Goal: Task Accomplishment & Management: Use online tool/utility

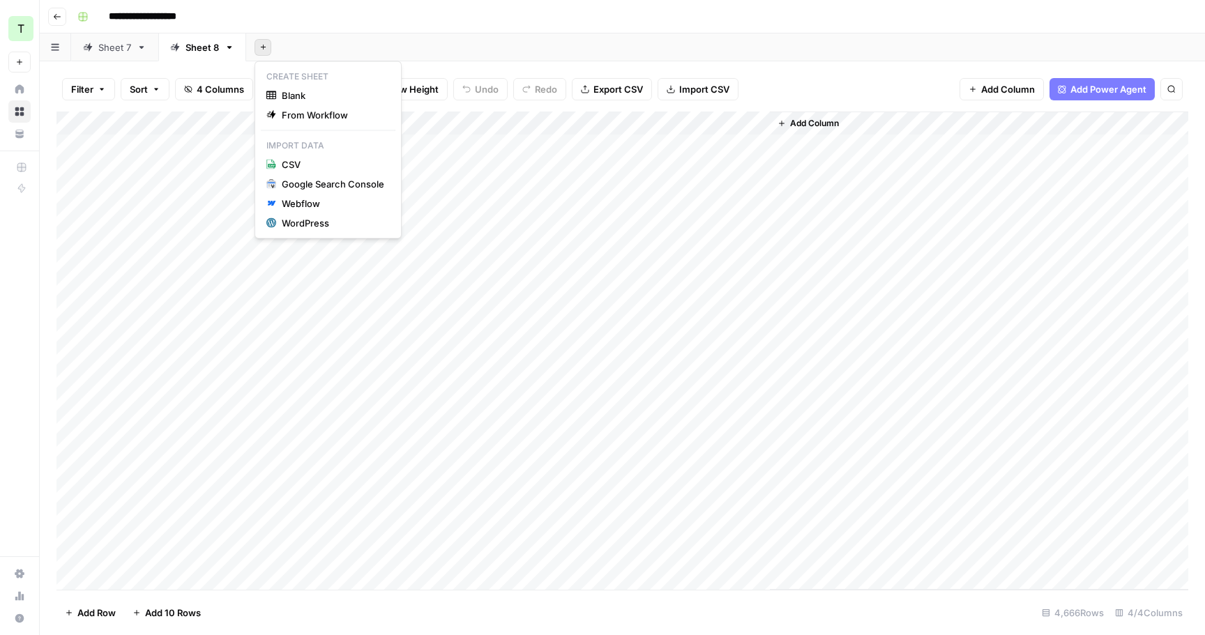
click at [263, 45] on icon "button" at bounding box center [262, 47] width 5 height 5
click at [296, 114] on span "From Workflow" at bounding box center [333, 115] width 103 height 14
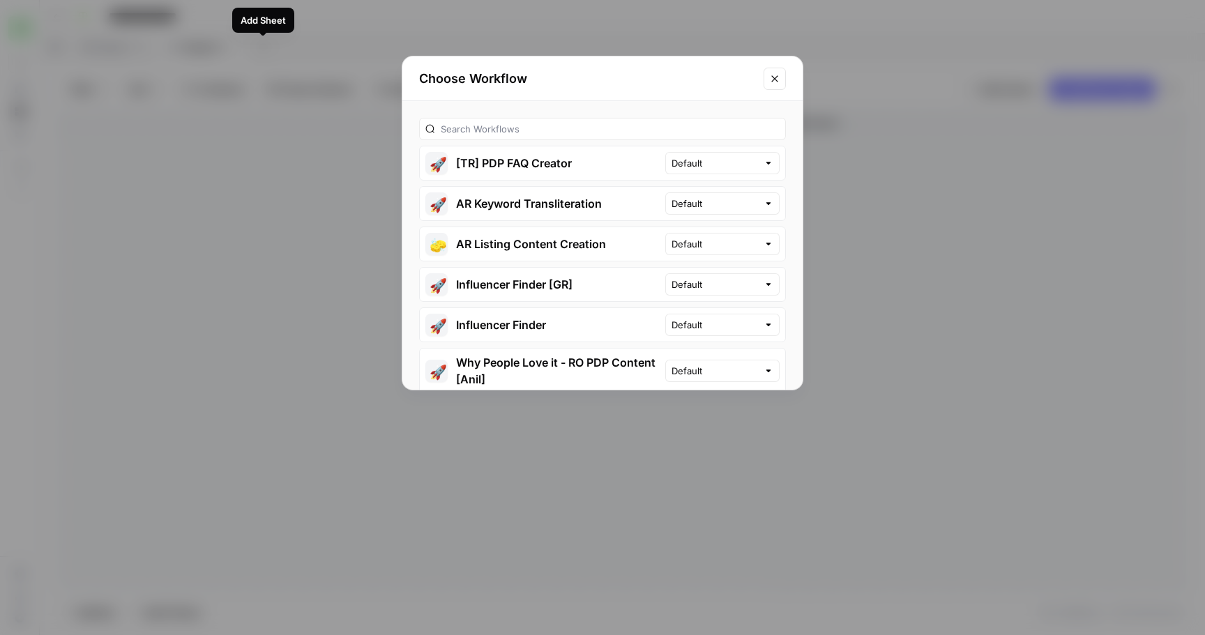
click at [773, 82] on icon "Close modal" at bounding box center [774, 78] width 11 height 11
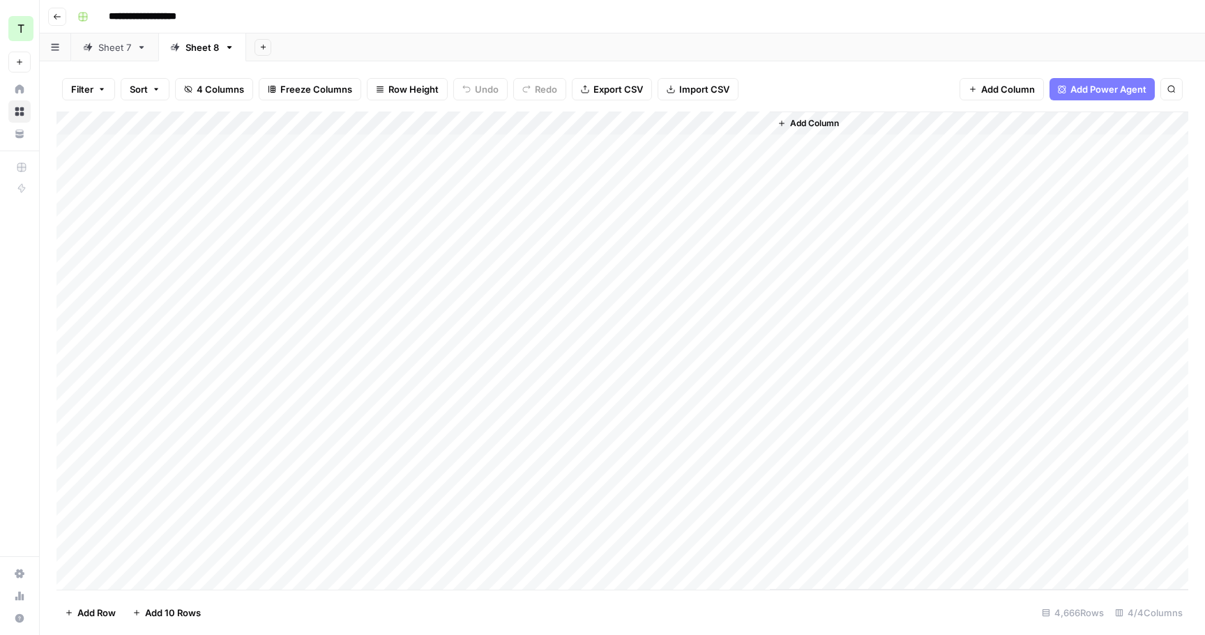
click at [229, 43] on icon "button" at bounding box center [230, 48] width 10 height 10
click at [266, 36] on div "Add Sheet" at bounding box center [725, 47] width 959 height 28
click at [266, 43] on icon "button" at bounding box center [263, 47] width 8 height 8
click at [307, 116] on span "From Workflow" at bounding box center [333, 115] width 103 height 14
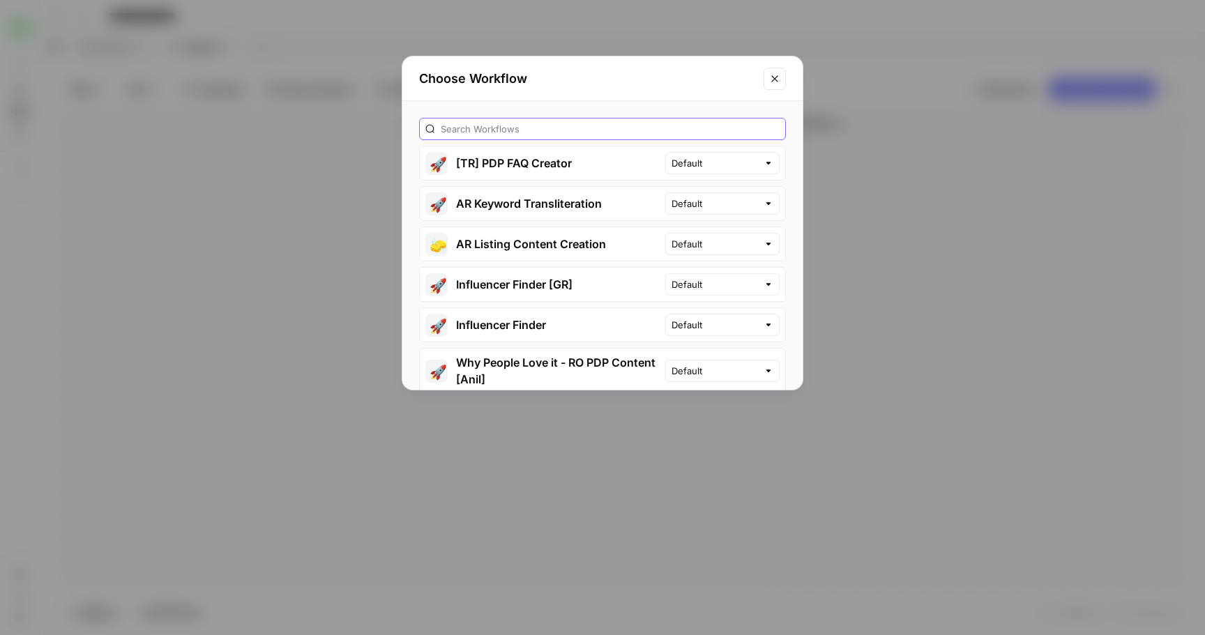
click at [507, 132] on input "text" at bounding box center [610, 129] width 339 height 14
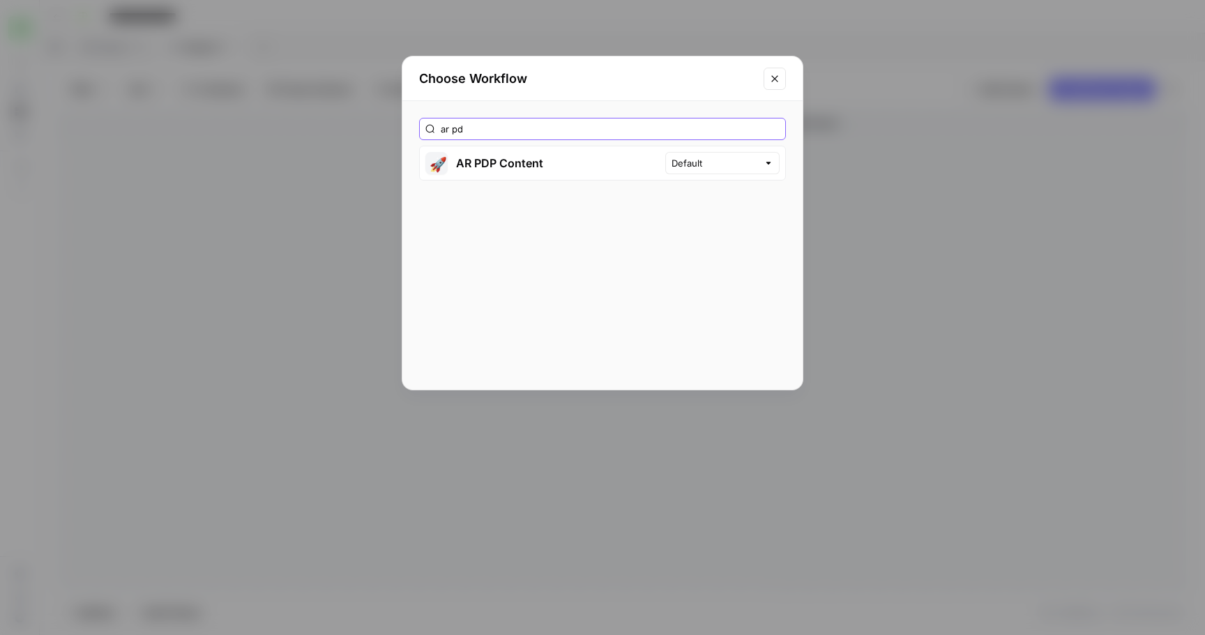
type input "ar pd"
click at [656, 169] on button "🚀 AR PDP Content" at bounding box center [542, 162] width 245 height 33
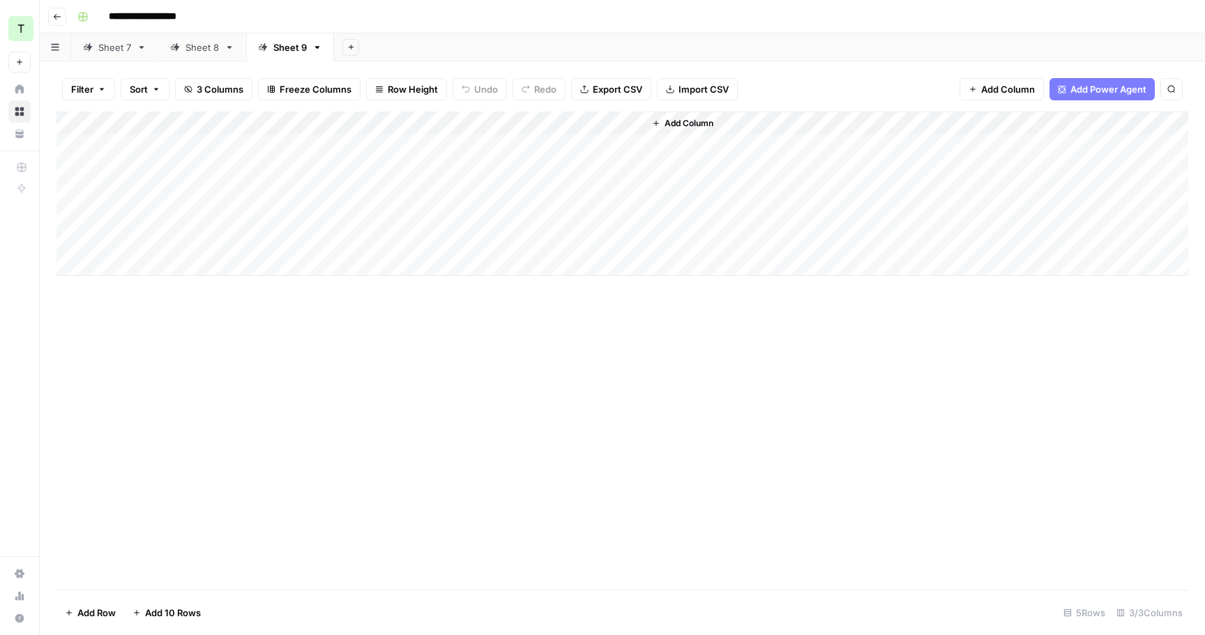
click at [351, 47] on icon "button" at bounding box center [351, 47] width 8 height 8
click at [382, 114] on span "From Workflow" at bounding box center [421, 115] width 103 height 14
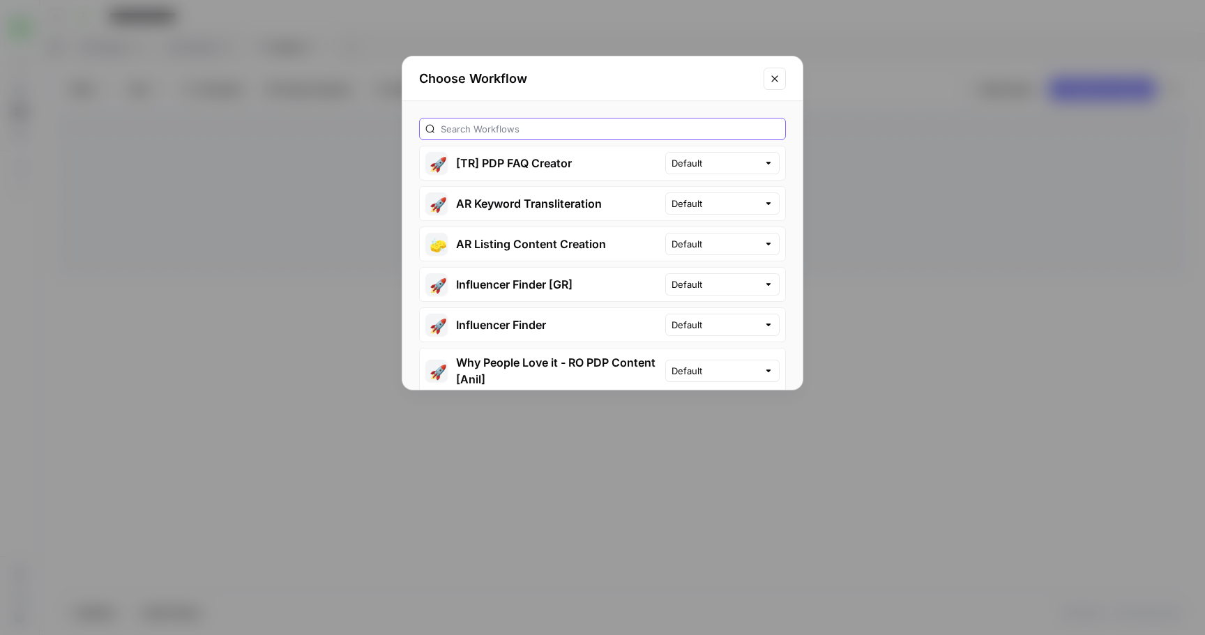
click at [533, 132] on input "text" at bounding box center [610, 129] width 339 height 14
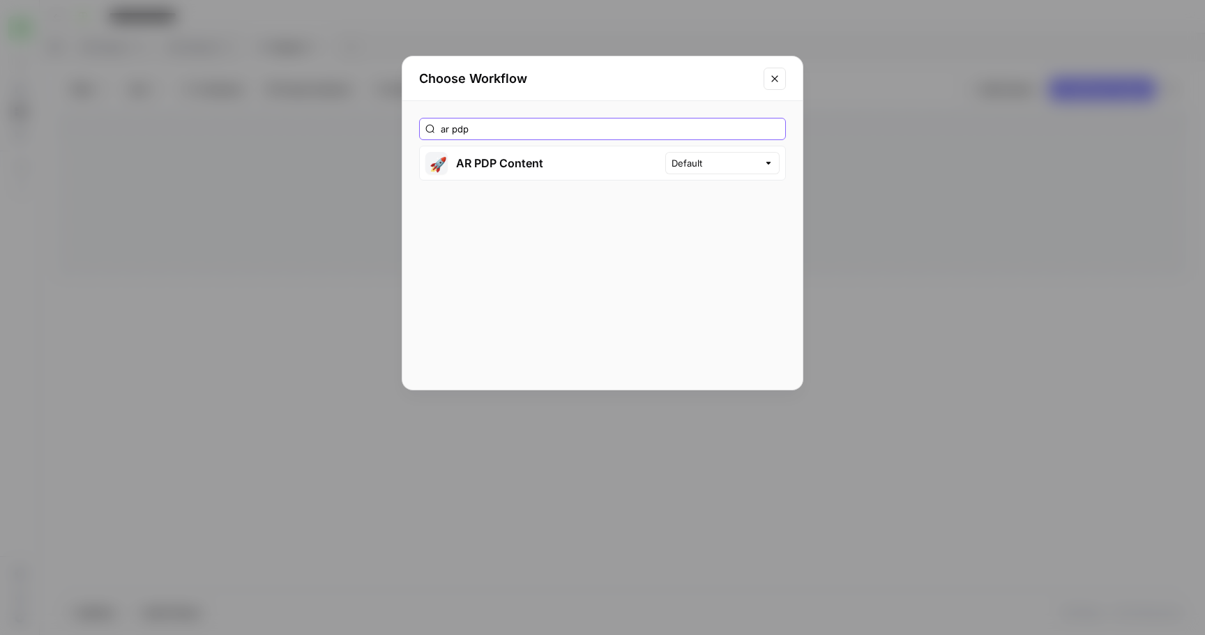
type input "ar pdp"
click at [481, 160] on button "🚀 AR PDP Content" at bounding box center [542, 162] width 245 height 33
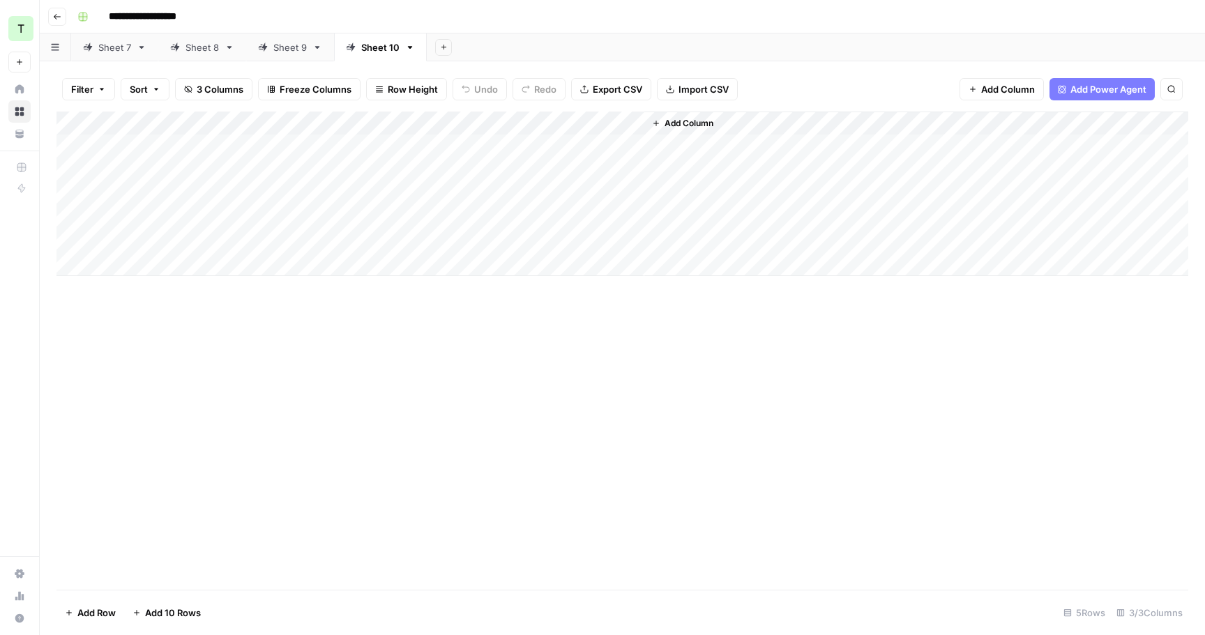
click at [448, 45] on button "Add Sheet" at bounding box center [443, 47] width 17 height 17
click at [477, 114] on span "From Workflow" at bounding box center [513, 115] width 103 height 14
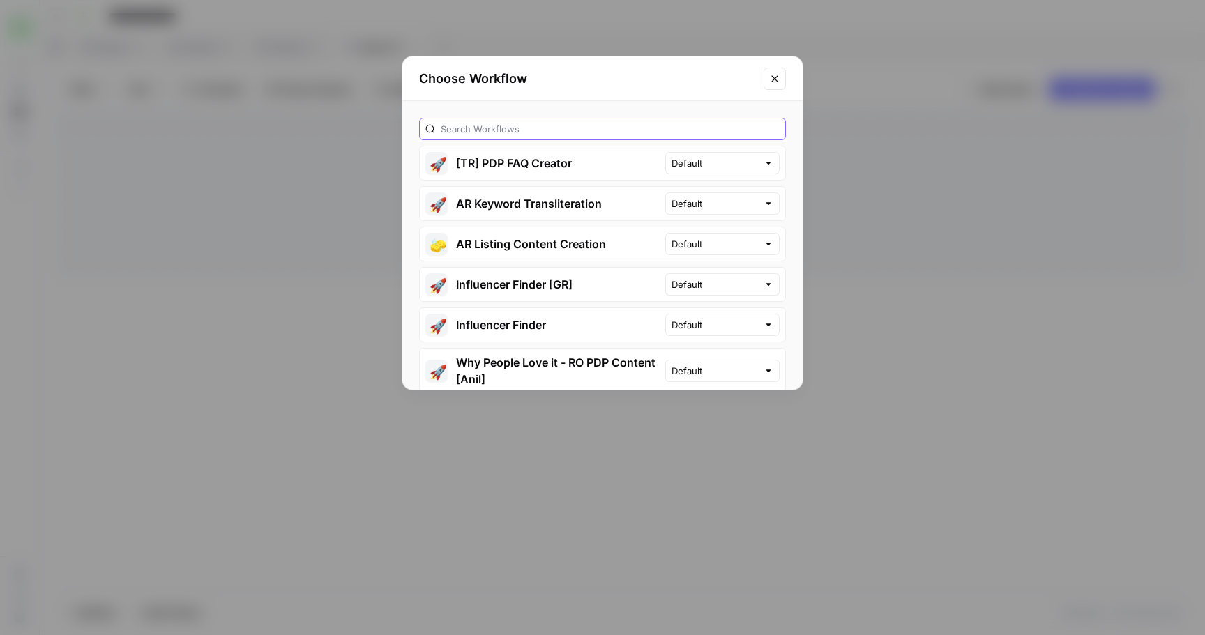
click at [510, 131] on input "text" at bounding box center [610, 129] width 339 height 14
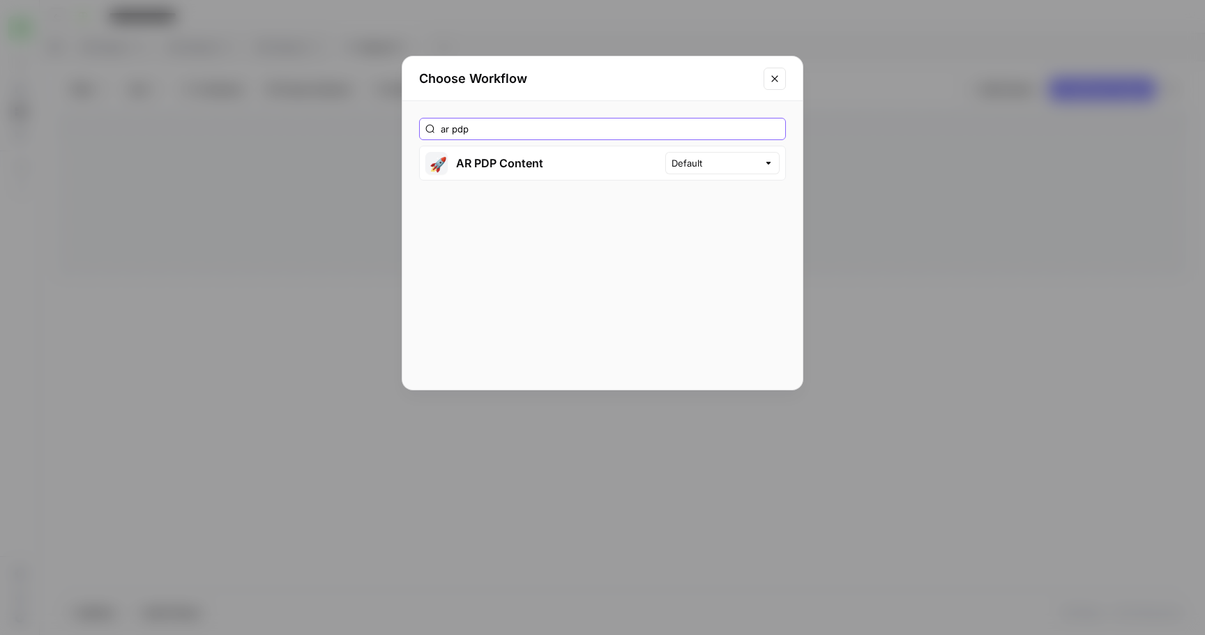
type input "ar pdp"
click at [499, 167] on button "🚀 AR PDP Content" at bounding box center [542, 162] width 245 height 33
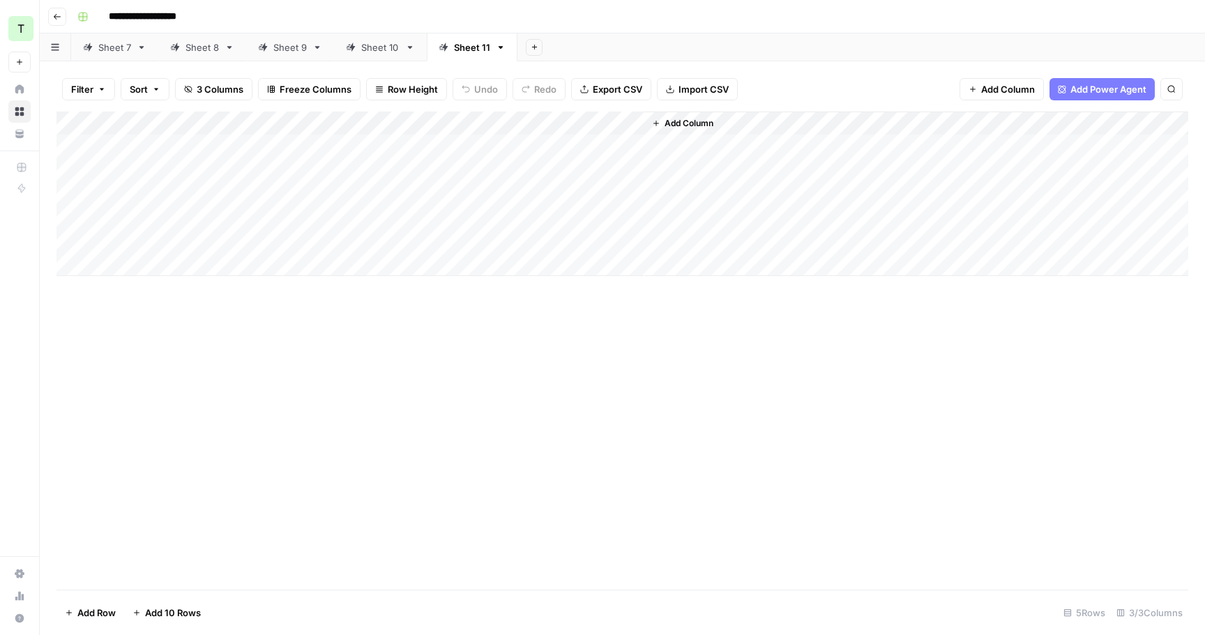
click at [268, 54] on link "Sheet 9" at bounding box center [290, 47] width 88 height 28
click at [222, 144] on div "Add Column" at bounding box center [622, 194] width 1132 height 165
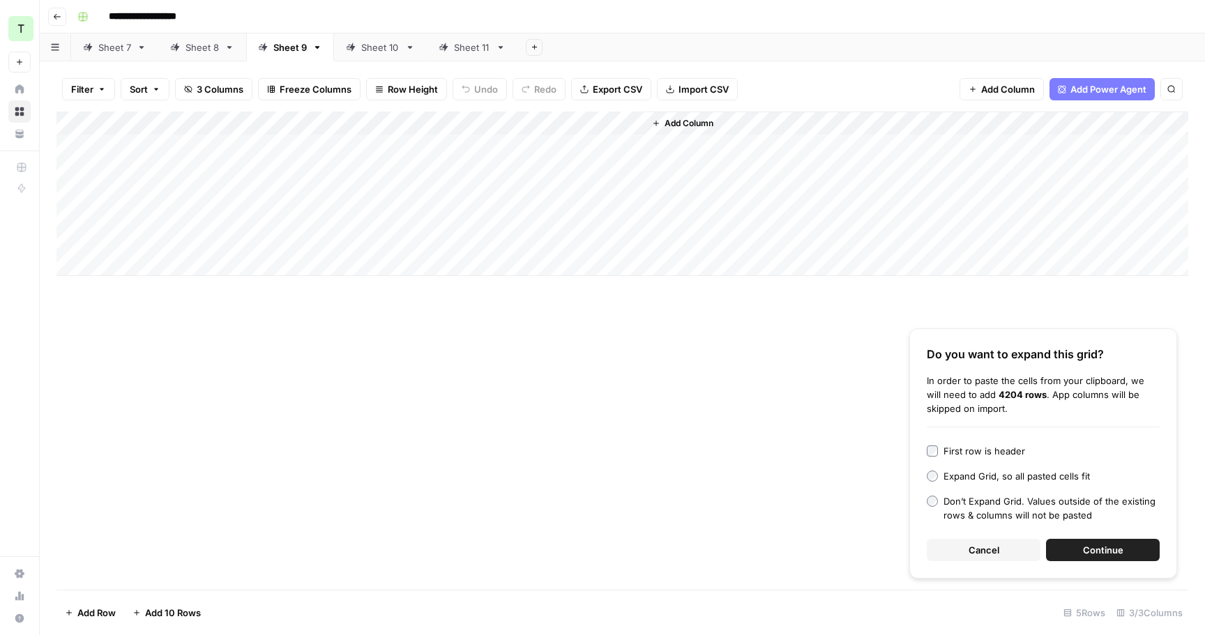
click at [1115, 559] on button "Continue" at bounding box center [1103, 550] width 114 height 22
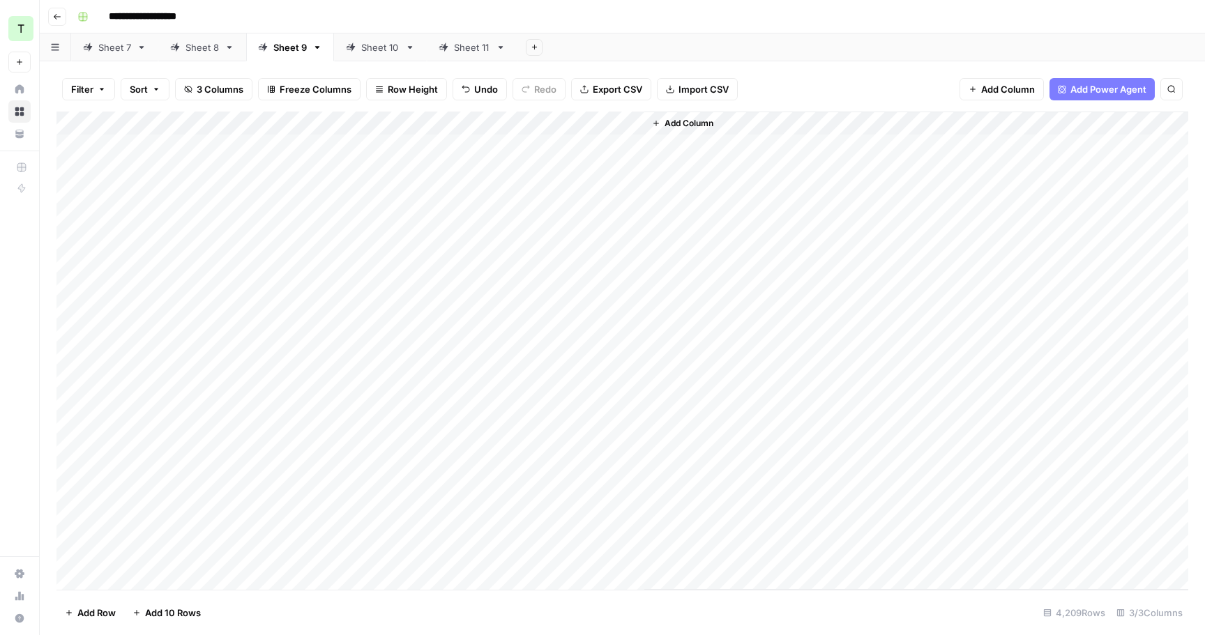
click at [374, 47] on div "Sheet 10" at bounding box center [380, 47] width 38 height 14
click at [219, 142] on div "Add Column" at bounding box center [622, 194] width 1132 height 165
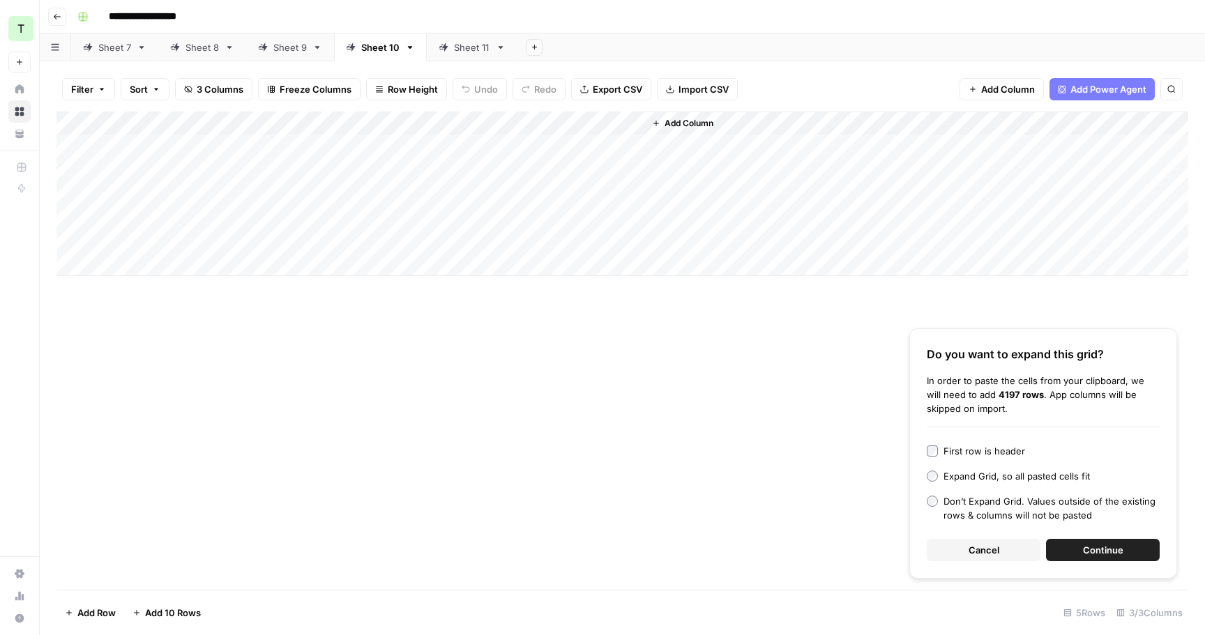
click at [1082, 551] on button "Continue" at bounding box center [1103, 550] width 114 height 22
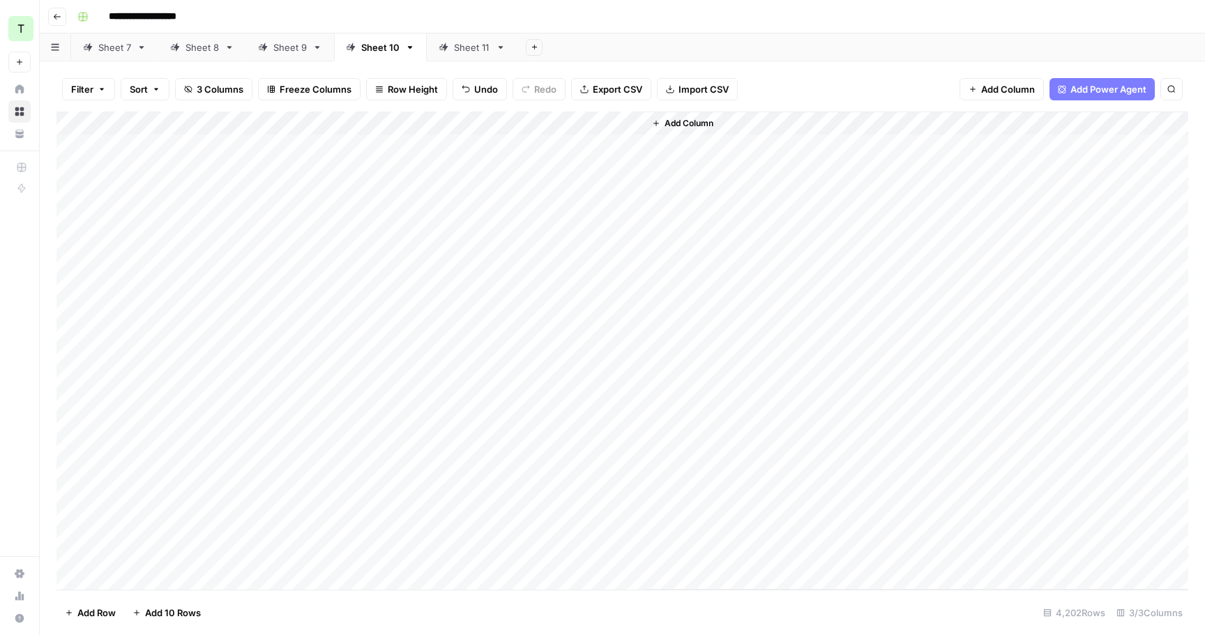
click at [459, 50] on div "Sheet 11" at bounding box center [472, 47] width 36 height 14
click at [227, 151] on div "Add Column" at bounding box center [622, 194] width 1132 height 165
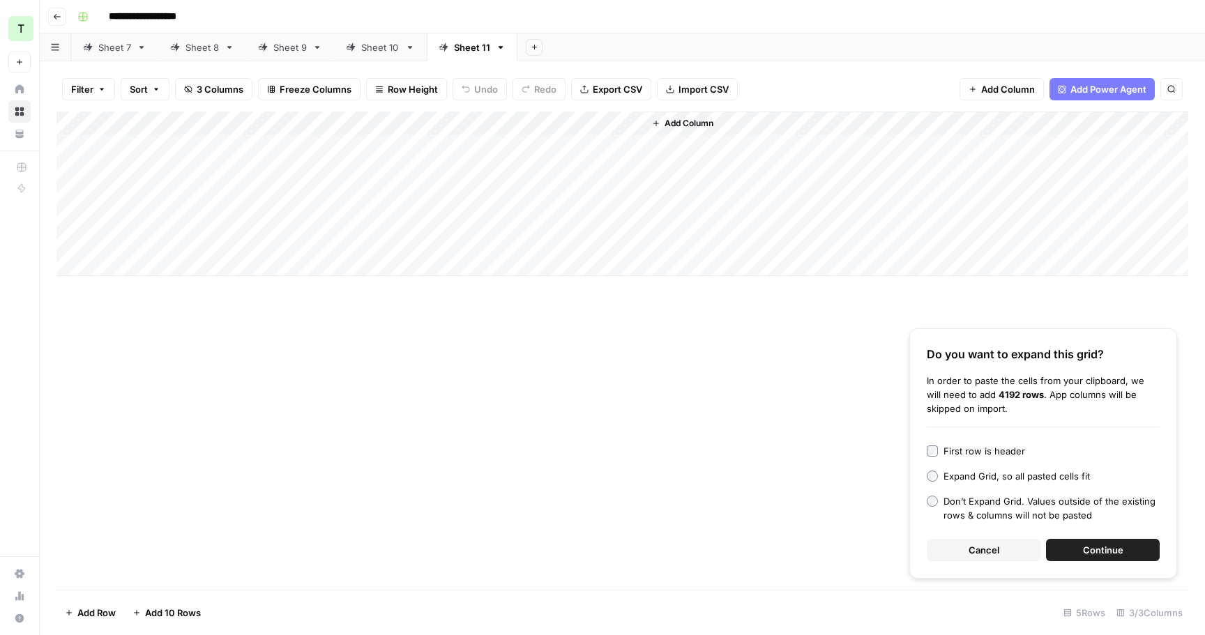
click at [1082, 549] on button "Continue" at bounding box center [1103, 550] width 114 height 22
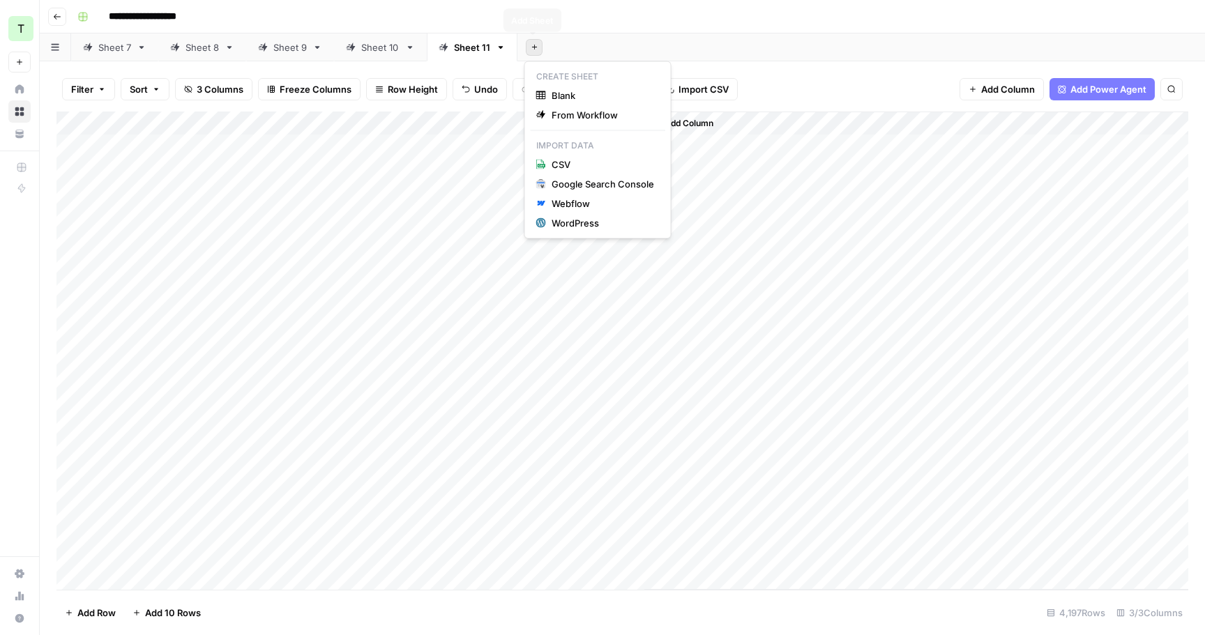
click at [538, 50] on button "Add Sheet" at bounding box center [534, 47] width 17 height 17
click at [579, 112] on span "From Workflow" at bounding box center [603, 115] width 103 height 14
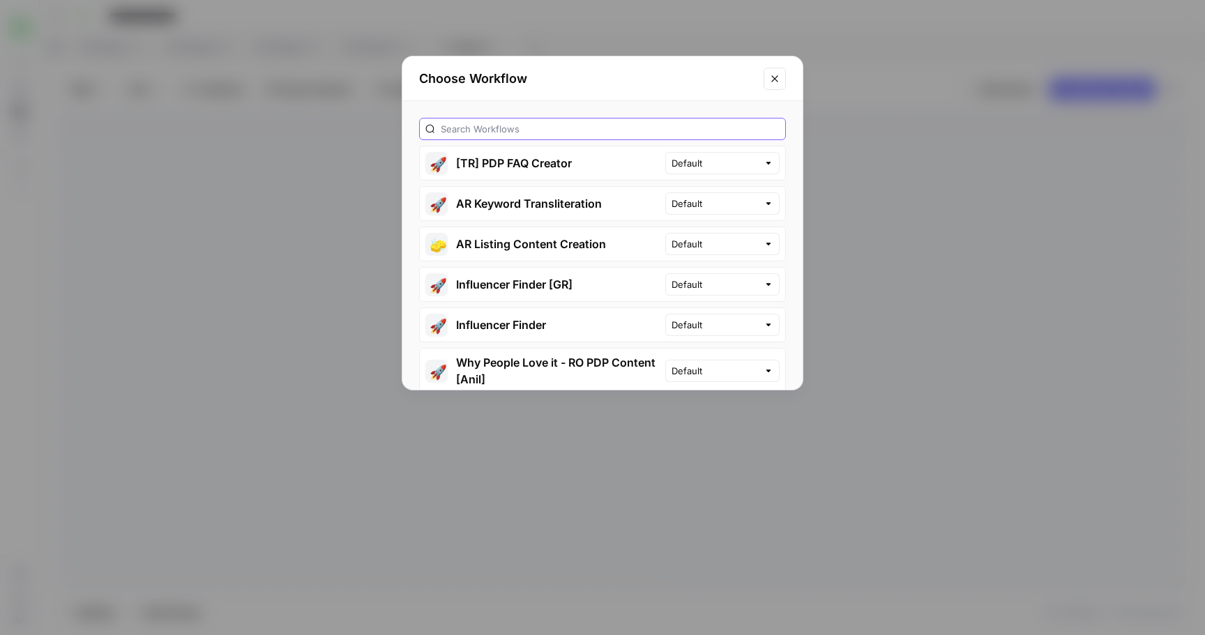
click at [549, 135] on input "text" at bounding box center [610, 129] width 339 height 14
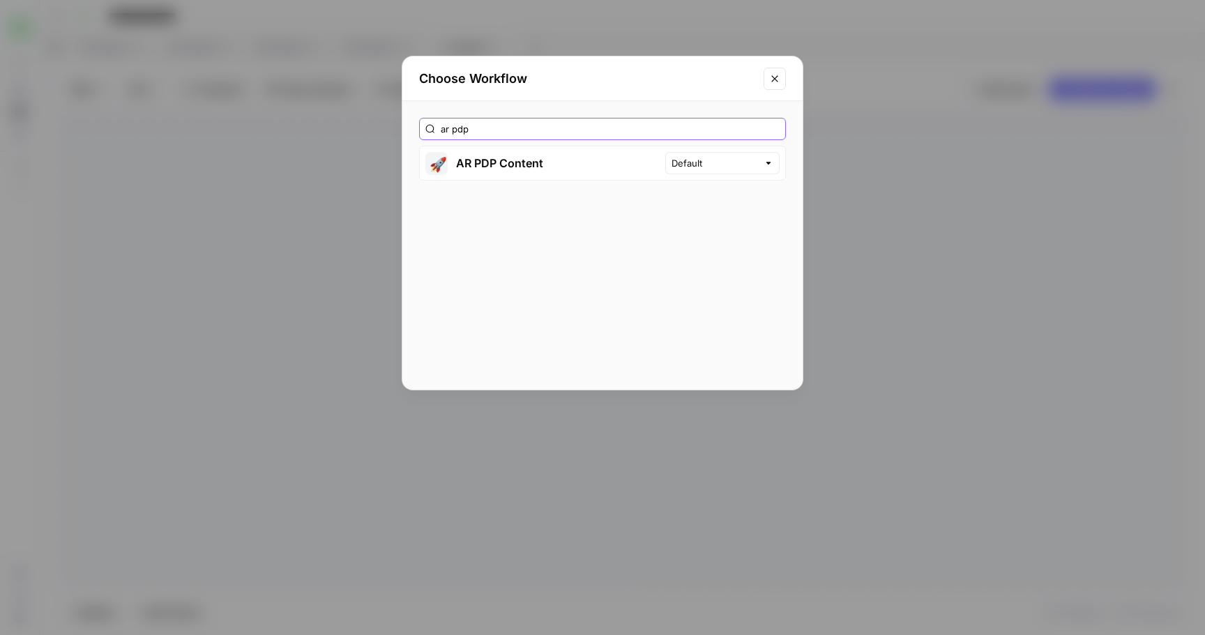
type input "ar pdp"
click at [487, 165] on button "🚀 AR PDP Content" at bounding box center [542, 162] width 245 height 33
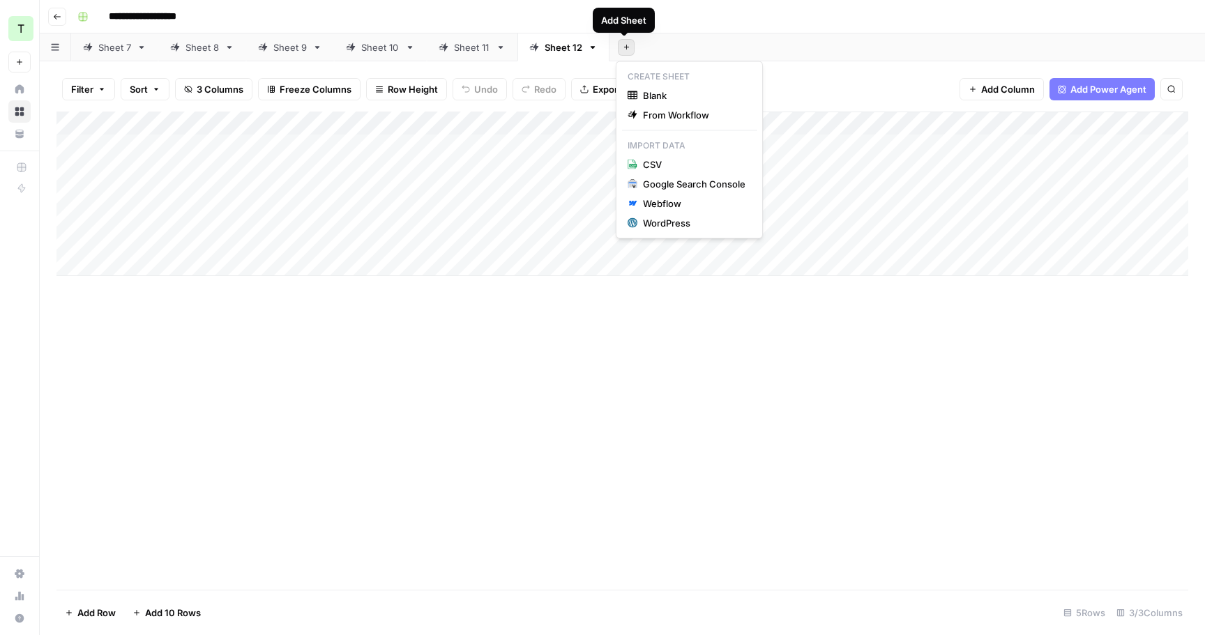
click at [625, 47] on icon "button" at bounding box center [627, 47] width 8 height 8
click at [644, 114] on span "From Workflow" at bounding box center [694, 115] width 103 height 14
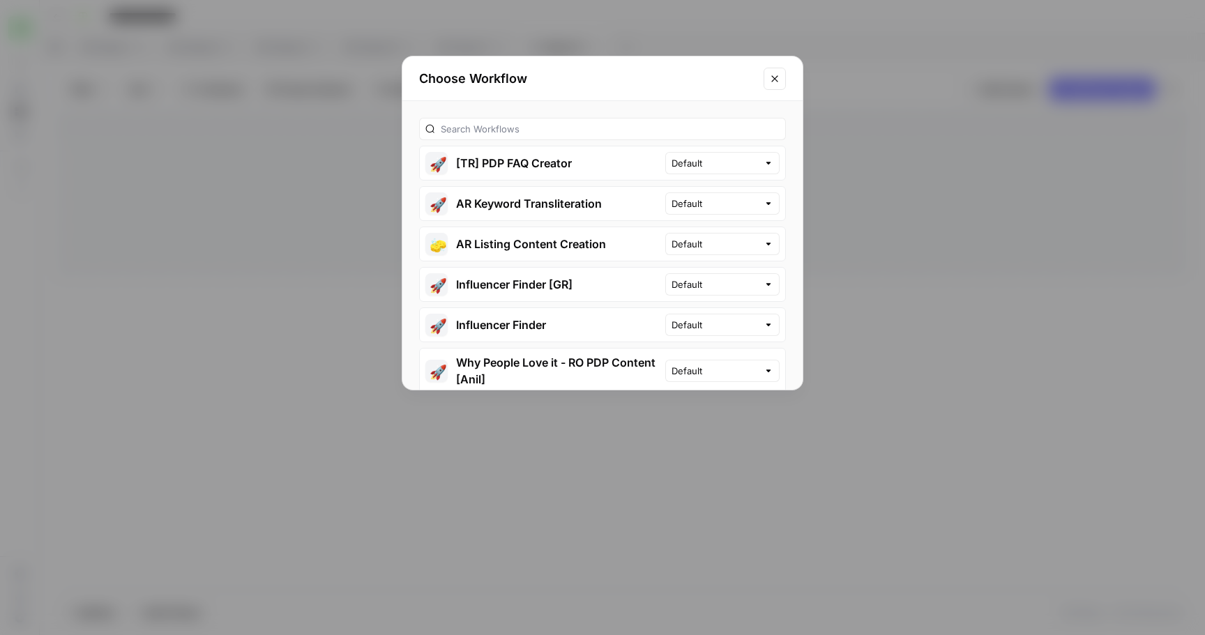
click at [557, 140] on div "🚀 [TR] PDP FAQ Creator Default 🚀 AR Keyword Transliteration Default 🧽 AR Listin…" at bounding box center [602, 245] width 400 height 289
click at [548, 135] on input "text" at bounding box center [610, 129] width 339 height 14
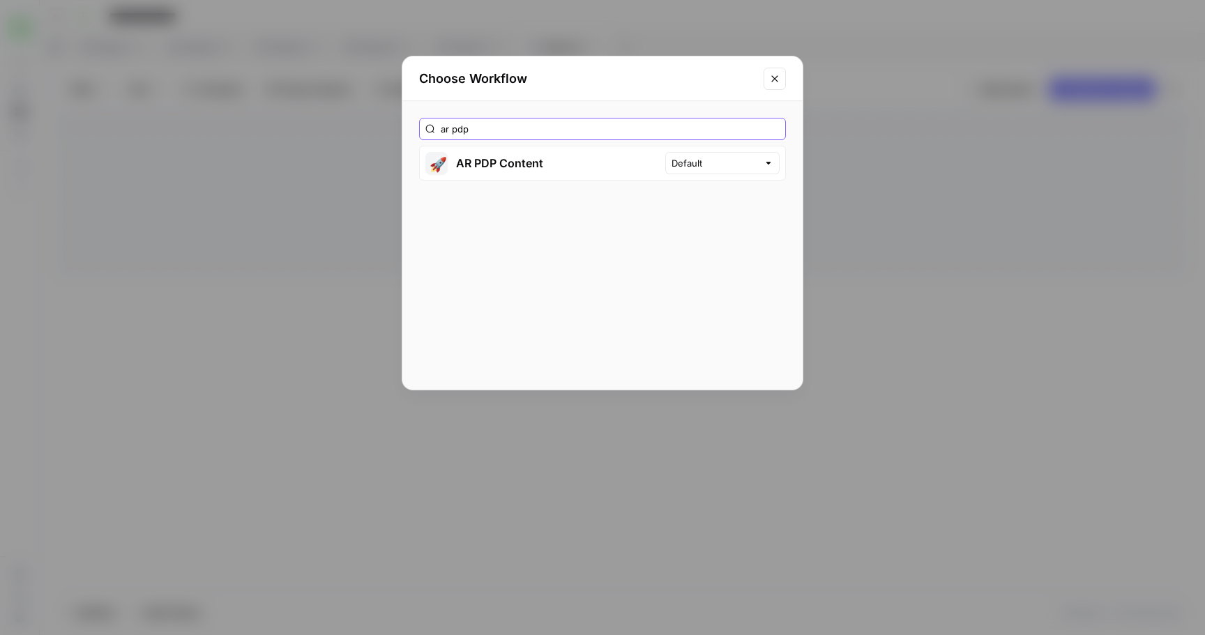
type input "ar pdp"
click at [530, 161] on button "🚀 AR PDP Content" at bounding box center [542, 162] width 245 height 33
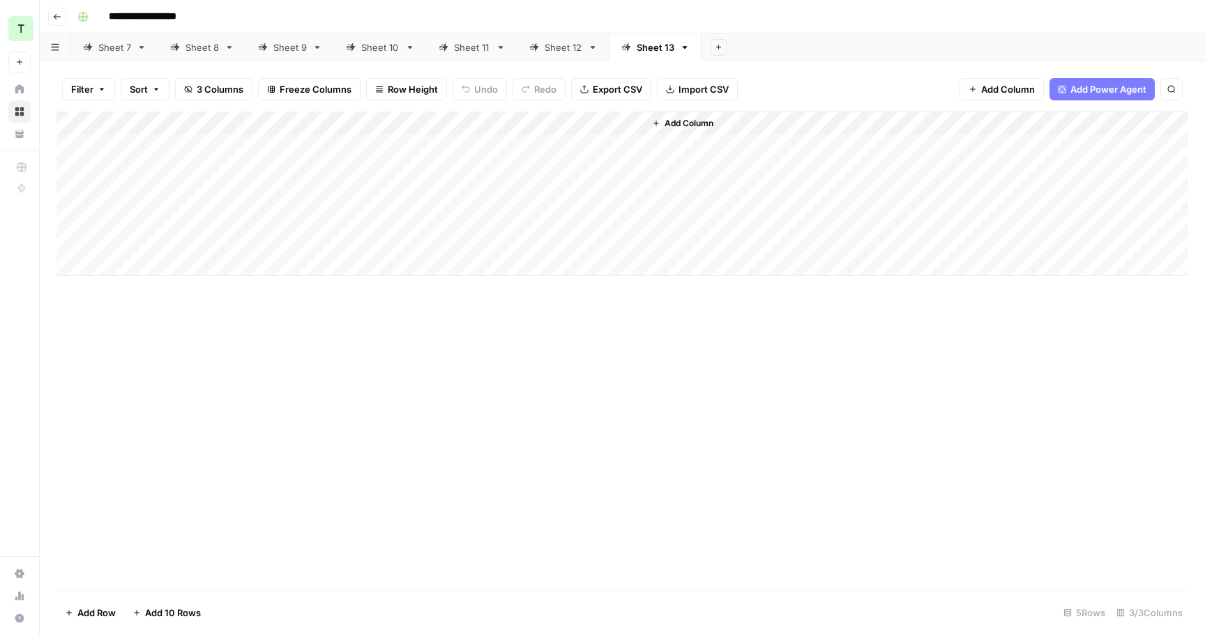
click at [124, 51] on div "Sheet 7" at bounding box center [114, 47] width 33 height 14
click at [139, 47] on icon "button" at bounding box center [142, 48] width 10 height 10
click at [192, 123] on span "Delete Sheet" at bounding box center [197, 125] width 67 height 14
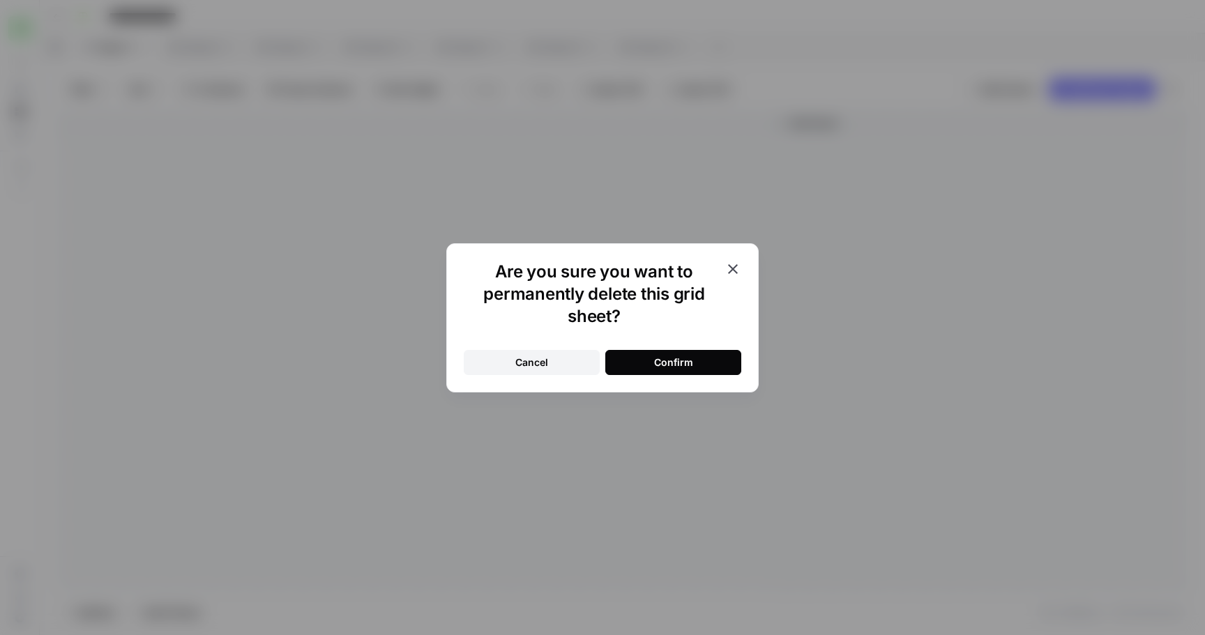
click at [703, 365] on button "Confirm" at bounding box center [673, 362] width 136 height 25
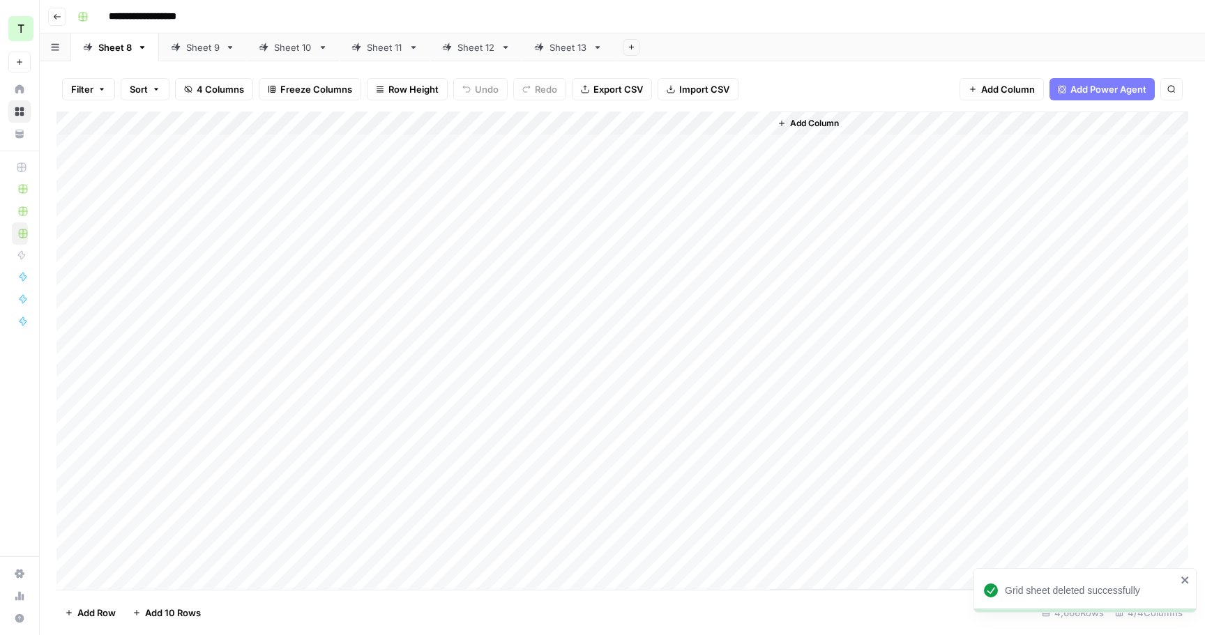
click at [144, 50] on icon "button" at bounding box center [142, 48] width 10 height 10
click at [202, 128] on span "Delete Sheet" at bounding box center [198, 125] width 67 height 14
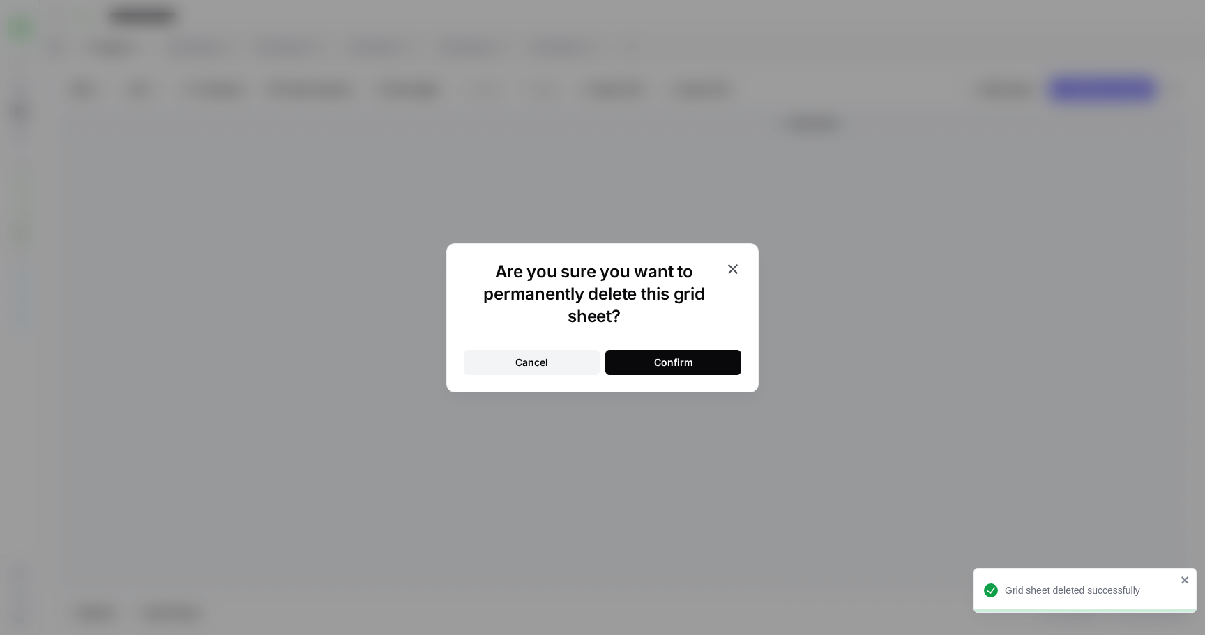
click at [650, 355] on button "Confirm" at bounding box center [673, 362] width 136 height 25
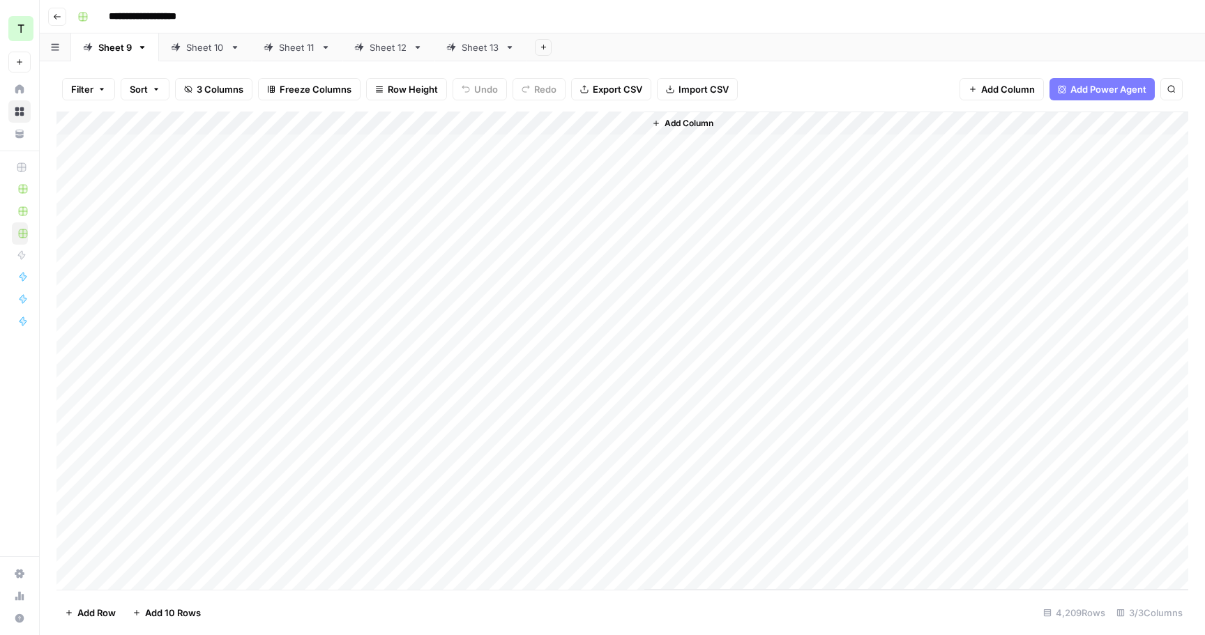
click at [478, 46] on div "Sheet 13" at bounding box center [481, 47] width 38 height 14
click at [221, 144] on div "Add Column" at bounding box center [622, 194] width 1132 height 165
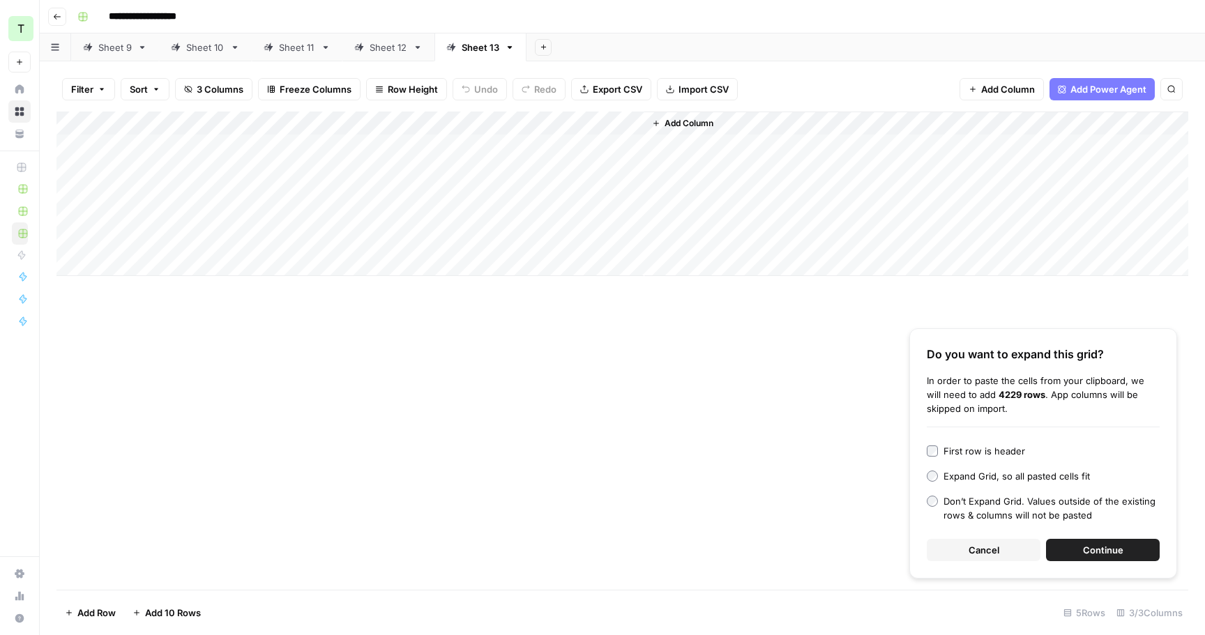
click at [393, 160] on div "Add Column" at bounding box center [622, 194] width 1132 height 165
click at [1099, 552] on span "Continue" at bounding box center [1103, 550] width 40 height 14
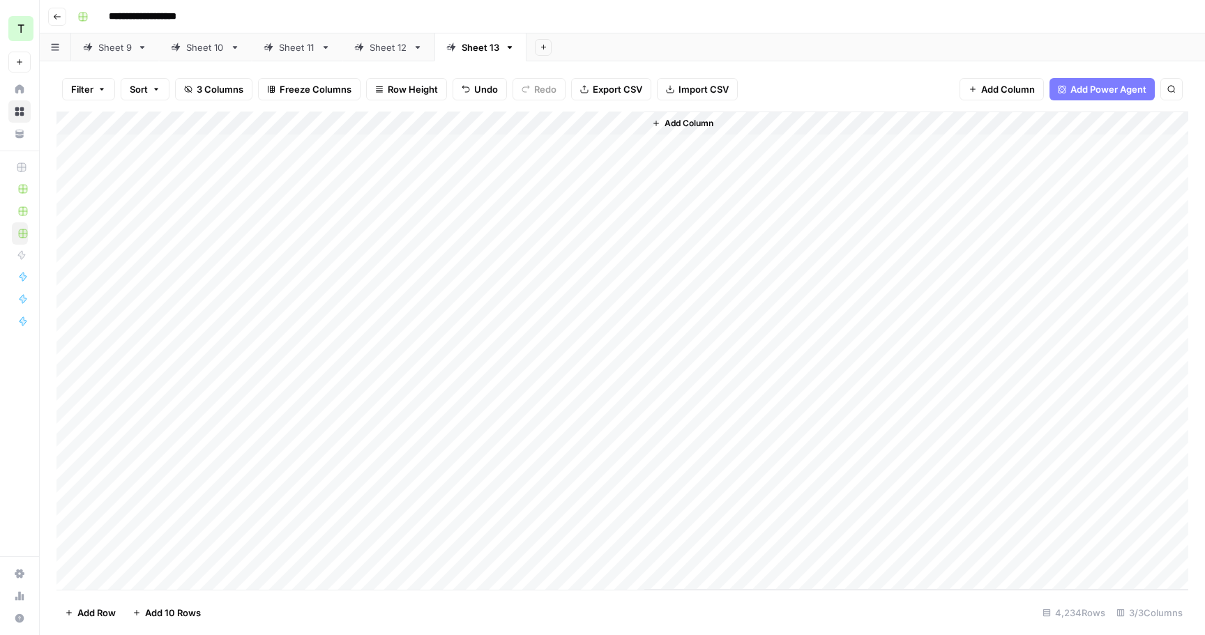
click at [381, 50] on div "Sheet 12" at bounding box center [389, 47] width 38 height 14
click at [462, 47] on div "Sheet 13" at bounding box center [481, 47] width 38 height 14
click at [398, 50] on div "Sheet 12" at bounding box center [389, 47] width 38 height 14
click at [416, 46] on icon "button" at bounding box center [418, 47] width 5 height 3
click at [455, 119] on span "Delete Sheet" at bounding box center [471, 125] width 67 height 14
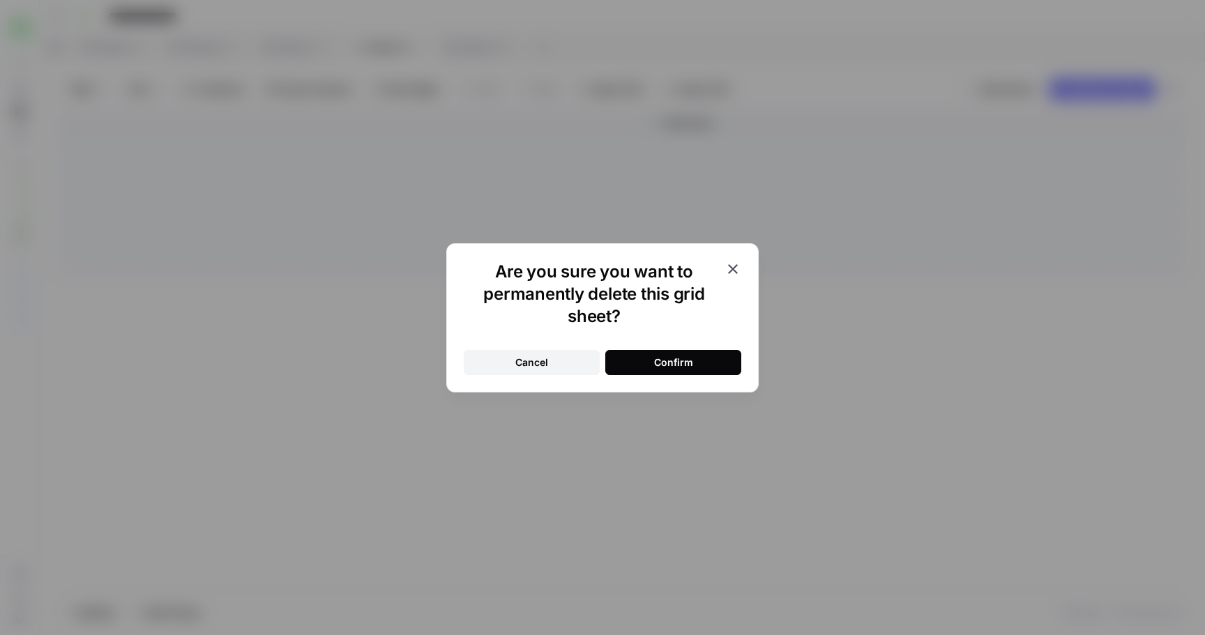
click at [622, 351] on button "Confirm" at bounding box center [673, 362] width 136 height 25
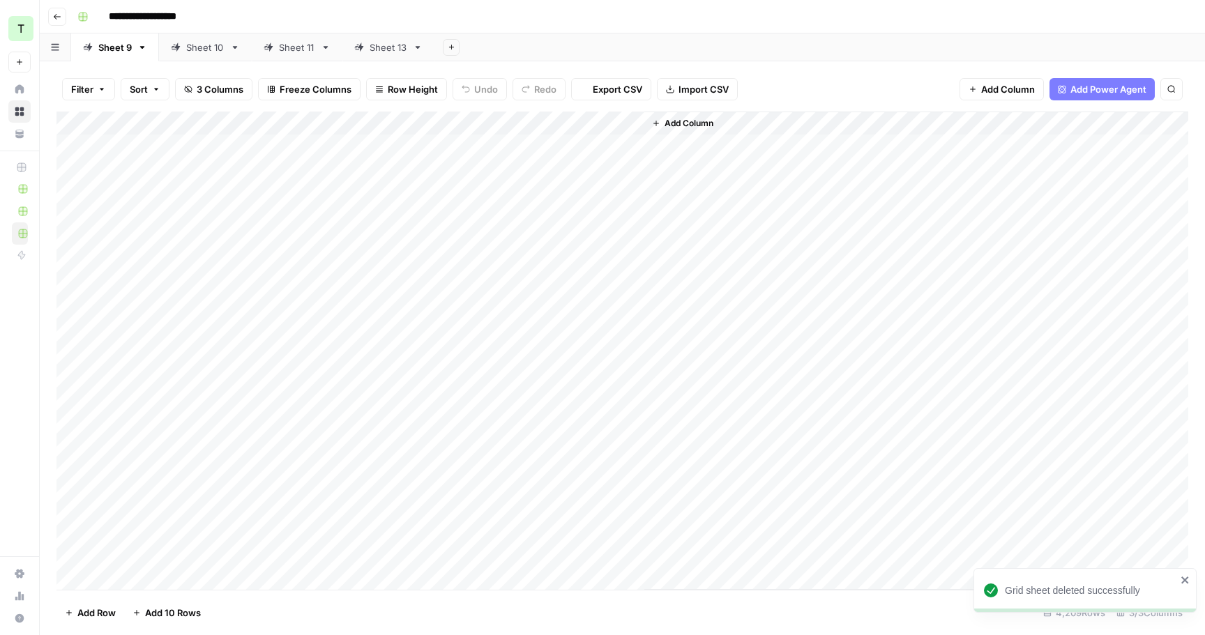
click at [385, 42] on div "Sheet 13" at bounding box center [389, 47] width 38 height 14
click at [413, 47] on icon "button" at bounding box center [418, 48] width 10 height 10
click at [458, 79] on span "Rename Sheet" at bounding box center [471, 74] width 67 height 14
click at [403, 43] on input "********" at bounding box center [389, 47] width 39 height 18
type input "********"
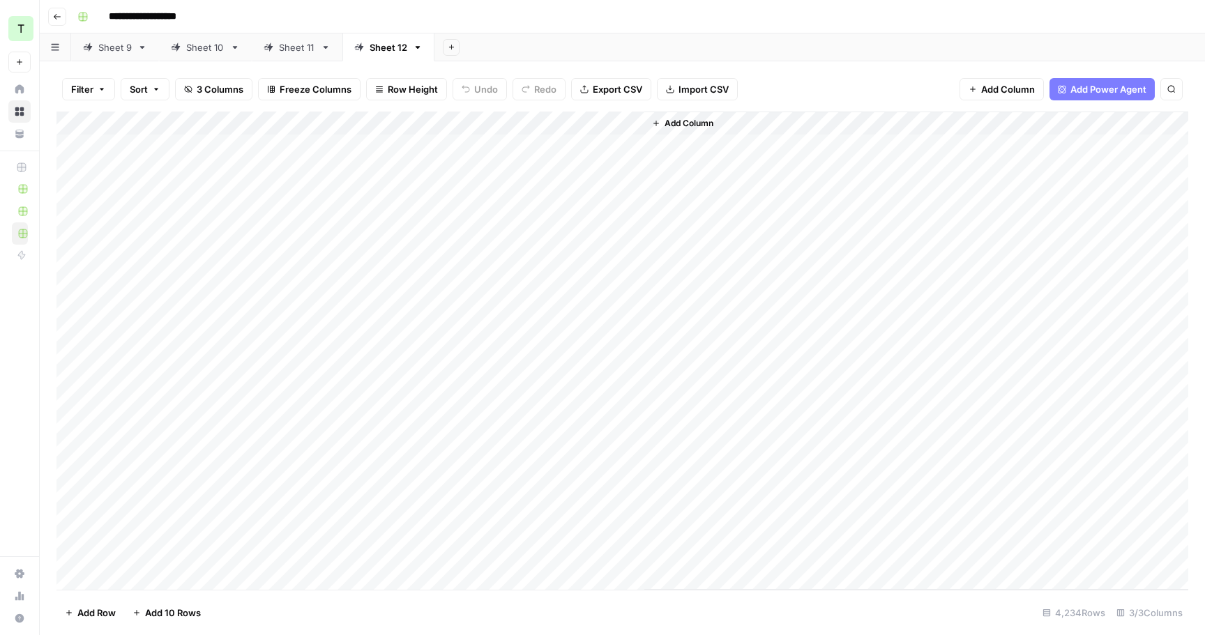
click at [450, 51] on button "Add Sheet" at bounding box center [451, 47] width 17 height 17
click at [494, 114] on span "From Workflow" at bounding box center [519, 115] width 103 height 14
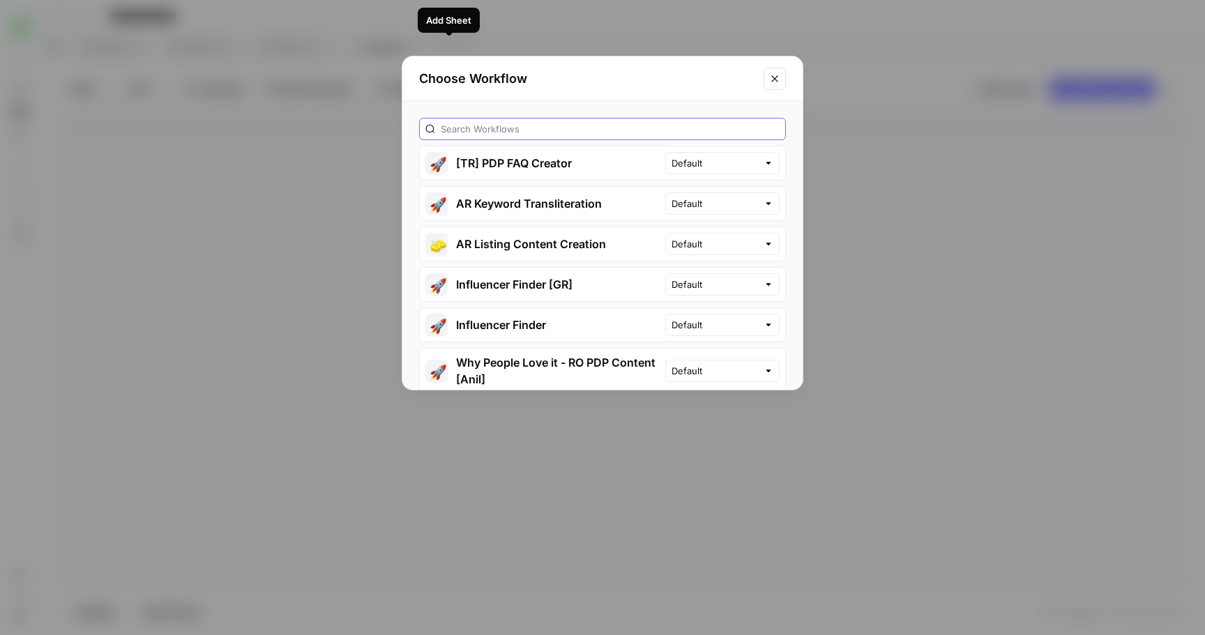
click at [520, 132] on input "text" at bounding box center [610, 129] width 339 height 14
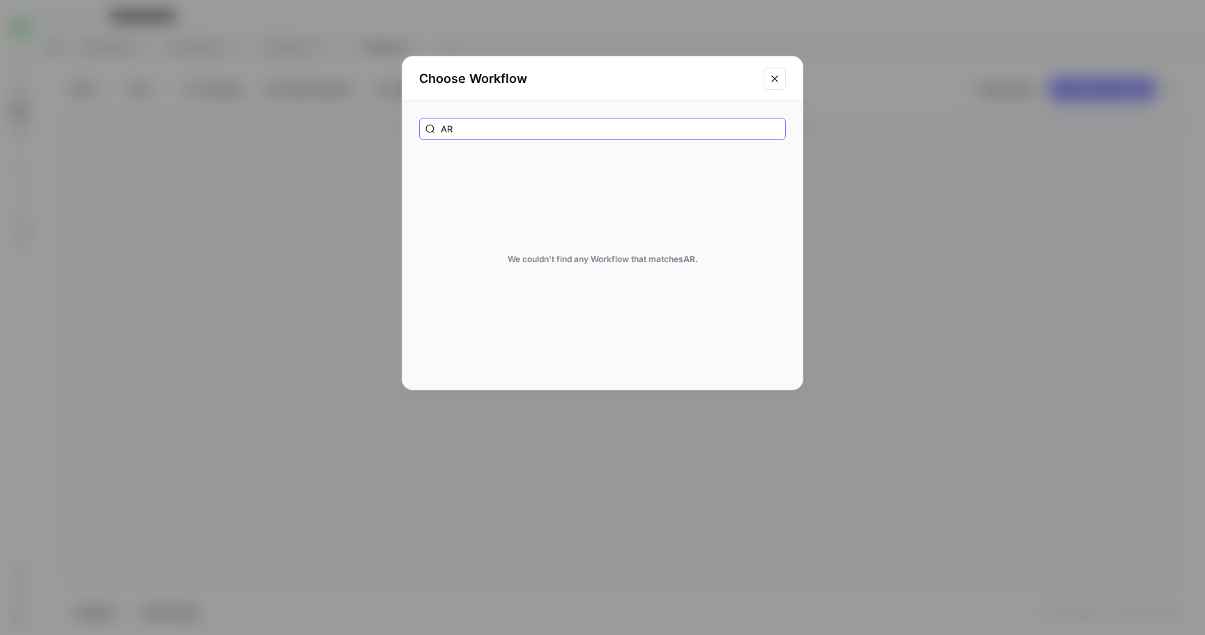
type input "A"
type input "ar pdp"
click at [481, 166] on button "🚀 AR PDP Content" at bounding box center [542, 162] width 245 height 33
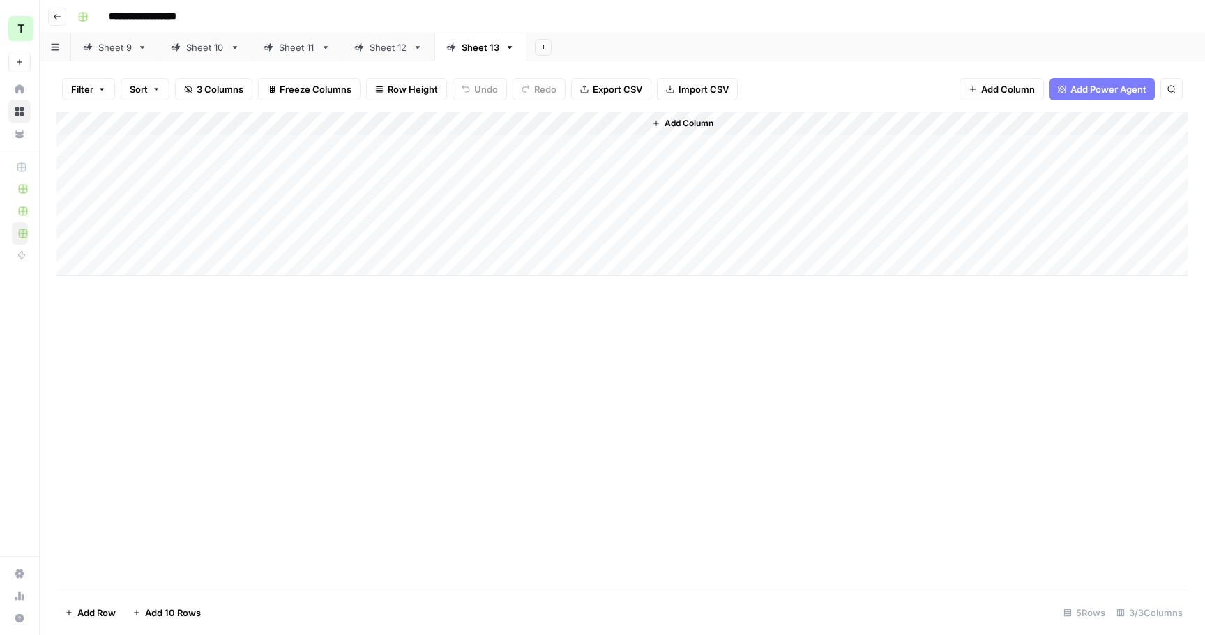
click at [219, 151] on div "Add Column" at bounding box center [622, 194] width 1132 height 165
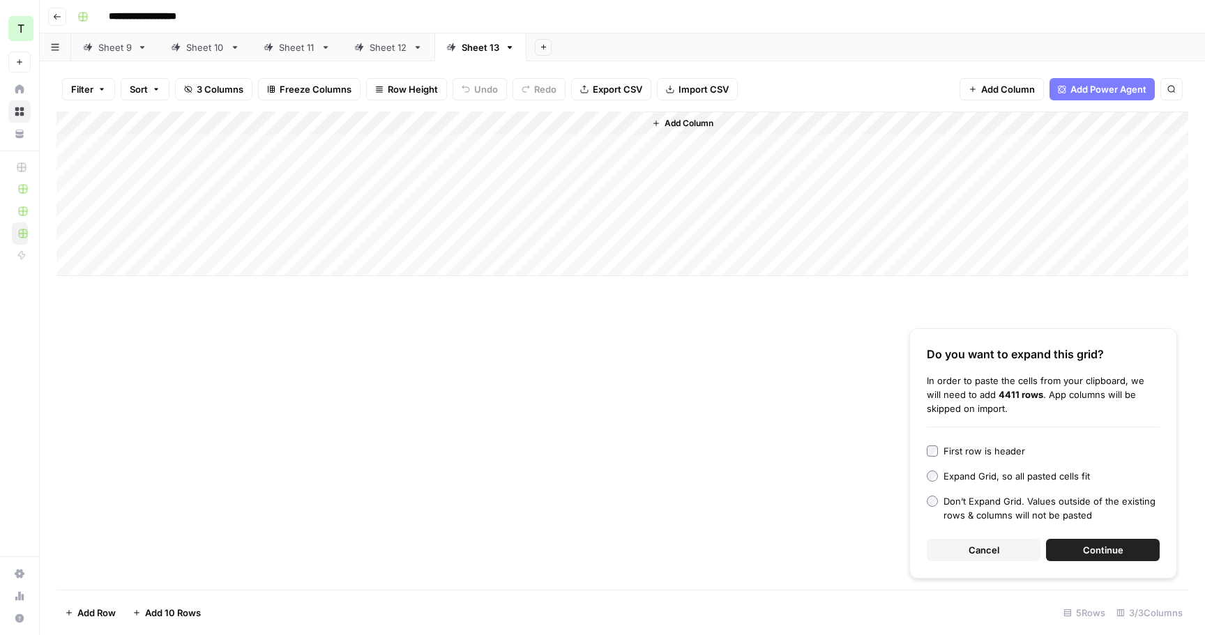
click at [1100, 539] on button "Continue" at bounding box center [1103, 550] width 114 height 22
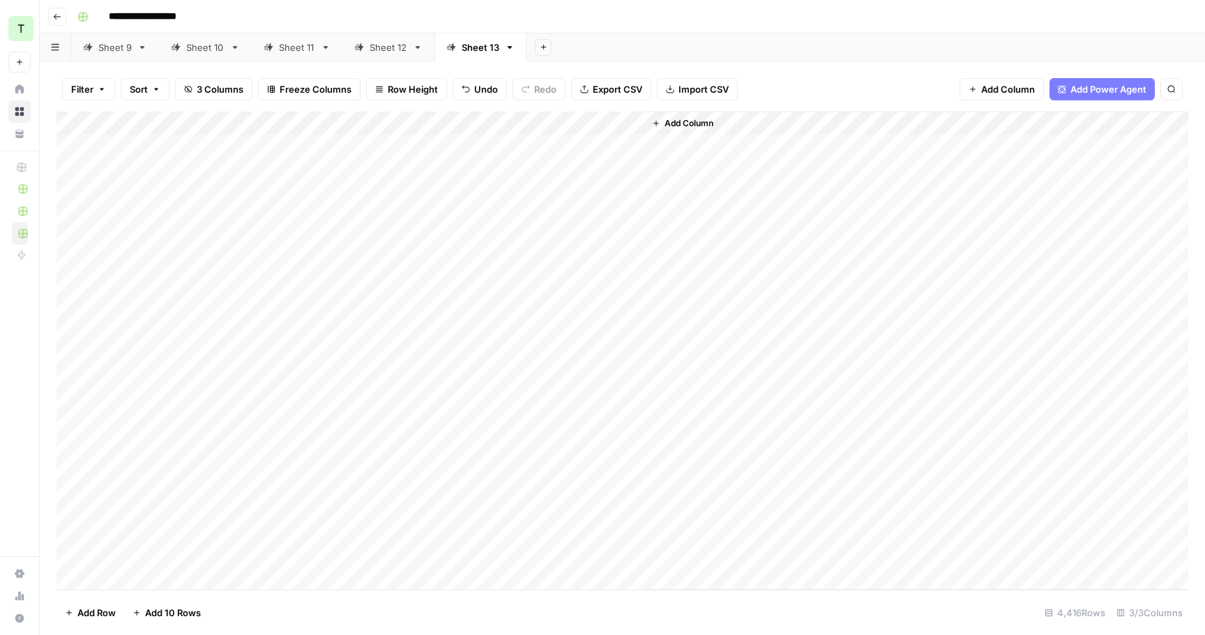
click at [115, 48] on div "Sheet 9" at bounding box center [114, 47] width 33 height 14
click at [631, 126] on div "Add Column" at bounding box center [622, 351] width 1132 height 478
click at [678, 228] on span "First 10 Rows" at bounding box center [681, 225] width 88 height 14
click at [635, 119] on div "Add Column" at bounding box center [622, 351] width 1132 height 478
click at [685, 204] on span "Remaining Rows" at bounding box center [681, 205] width 88 height 14
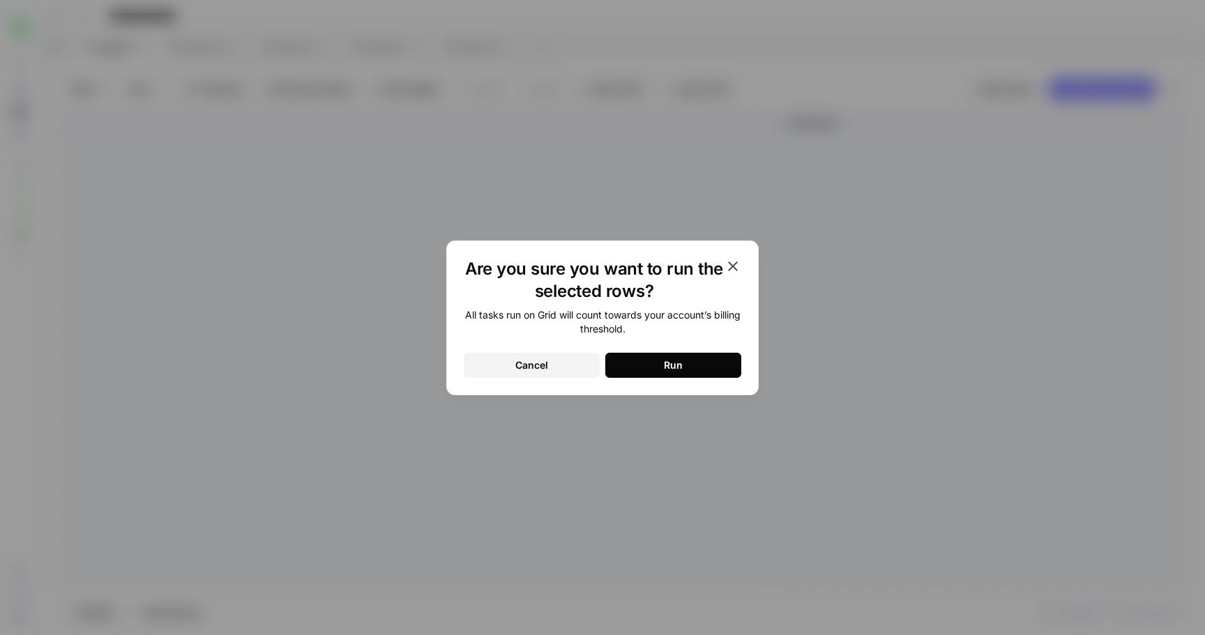
click at [704, 361] on button "Run" at bounding box center [673, 365] width 136 height 25
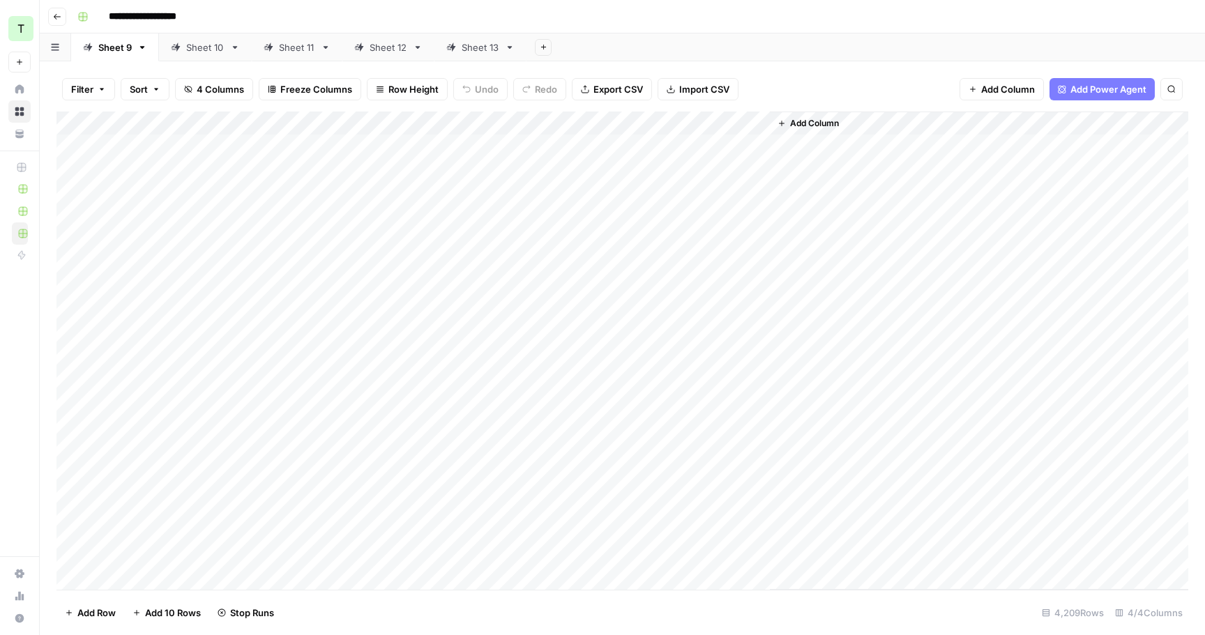
click at [211, 49] on div "Sheet 10" at bounding box center [205, 47] width 38 height 14
click at [633, 123] on div "Add Column" at bounding box center [622, 351] width 1132 height 478
click at [681, 153] on span "All Rows" at bounding box center [681, 156] width 88 height 14
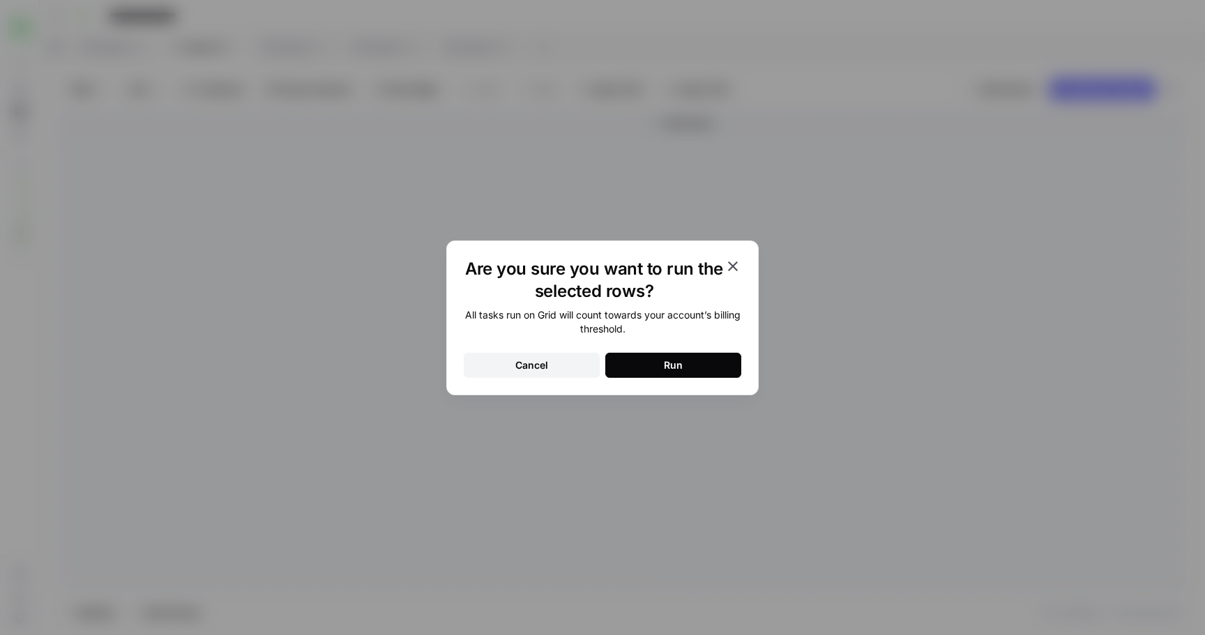
click at [685, 354] on button "Run" at bounding box center [673, 365] width 136 height 25
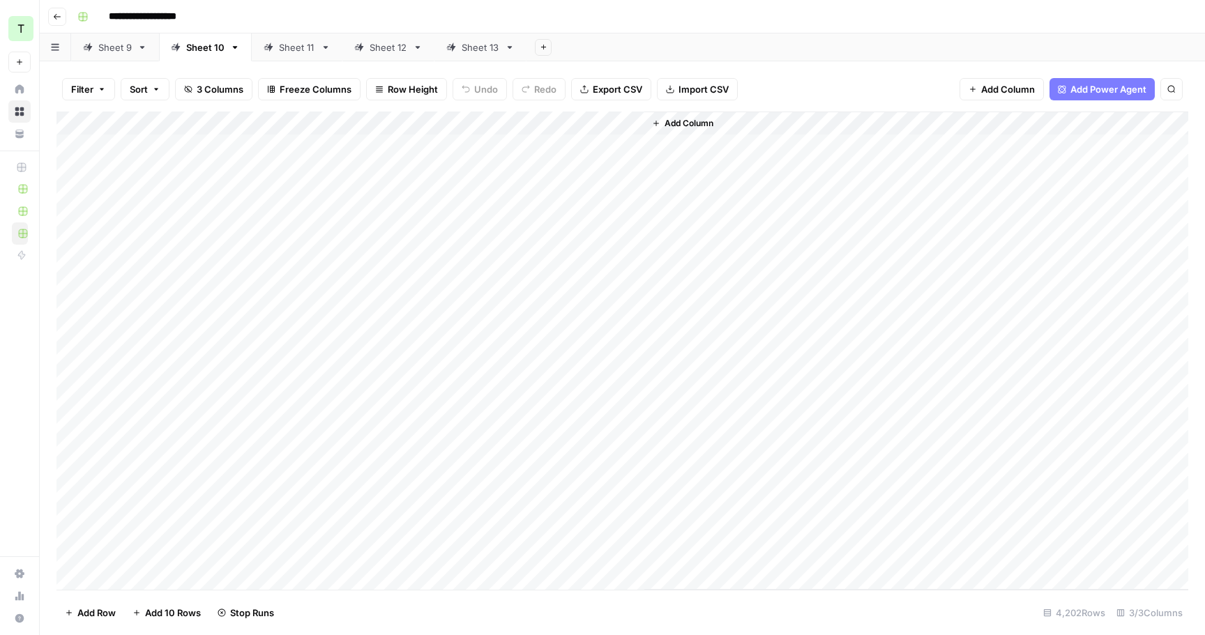
click at [296, 57] on link "Sheet 11" at bounding box center [297, 47] width 91 height 28
click at [628, 121] on div "Add Column" at bounding box center [622, 351] width 1132 height 478
click at [675, 153] on span "All Rows" at bounding box center [681, 156] width 88 height 14
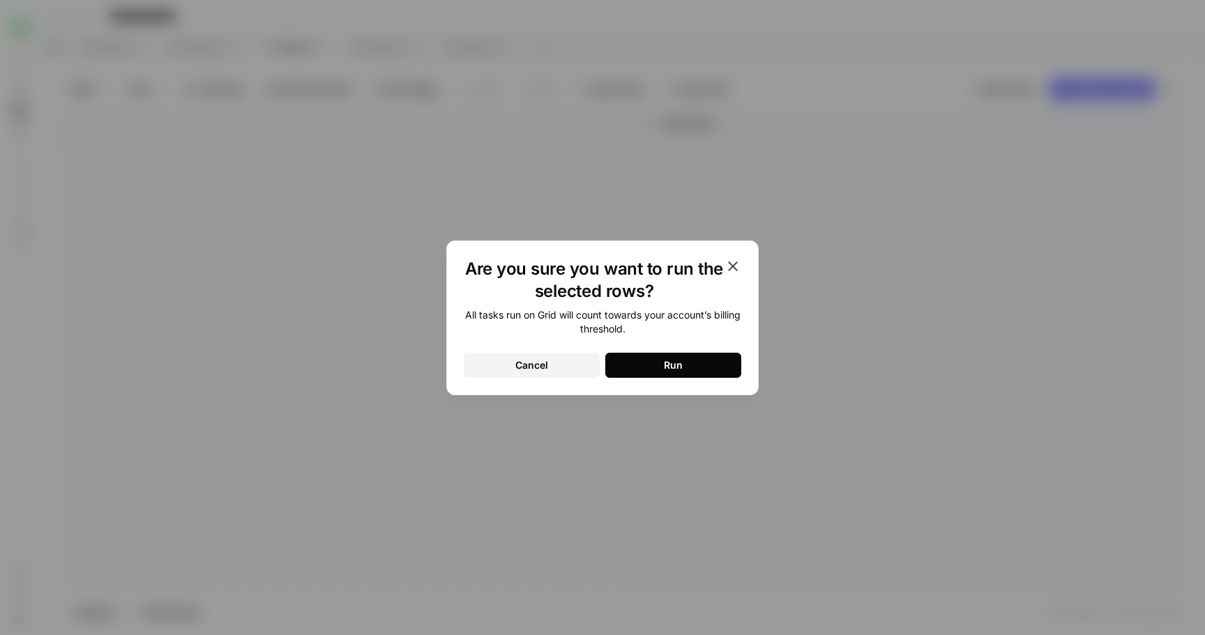
click at [683, 354] on button "Run" at bounding box center [673, 365] width 136 height 25
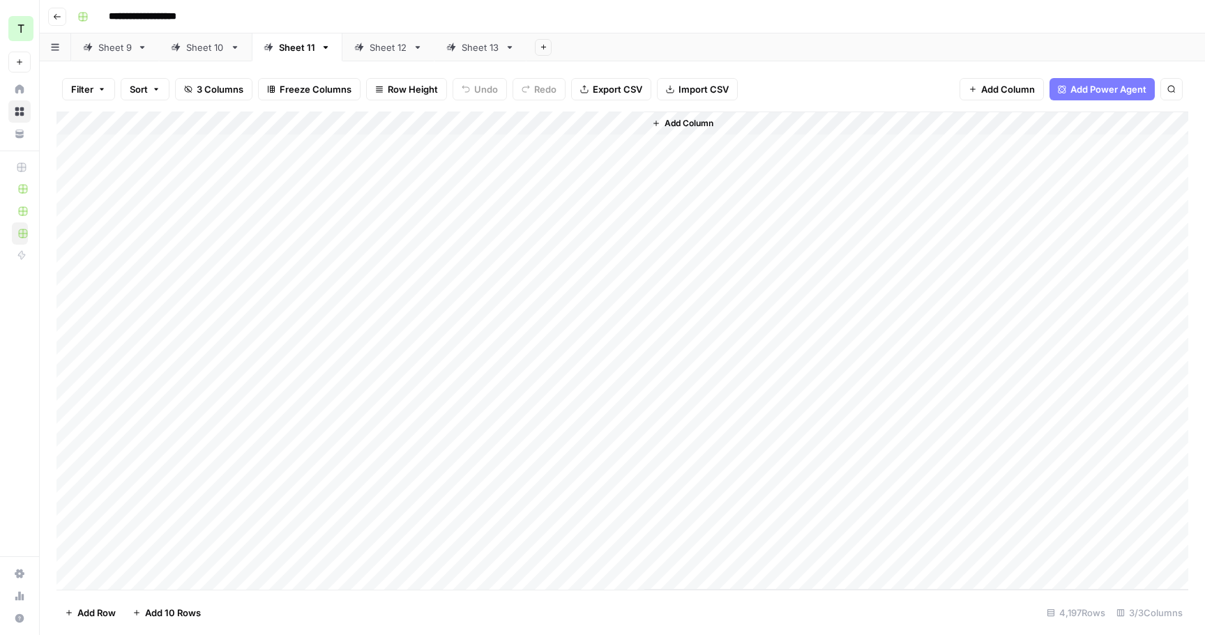
click at [634, 125] on div "Add Column" at bounding box center [622, 351] width 1132 height 478
click at [671, 158] on span "All Rows" at bounding box center [681, 156] width 88 height 14
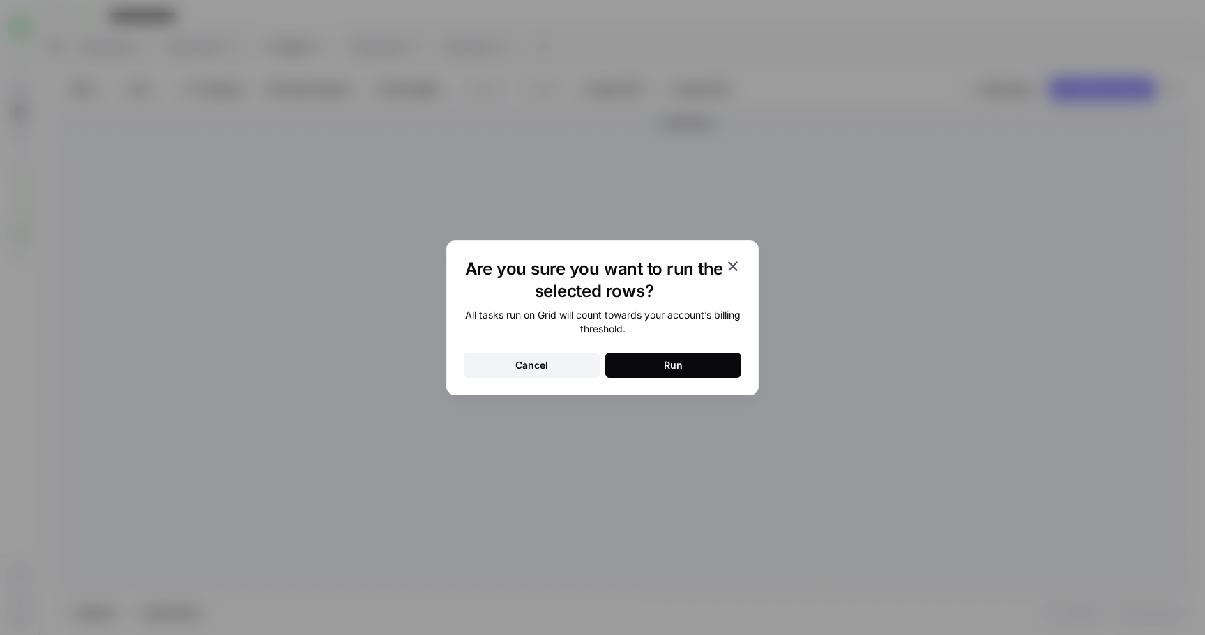
click at [669, 362] on div "Run" at bounding box center [673, 365] width 19 height 14
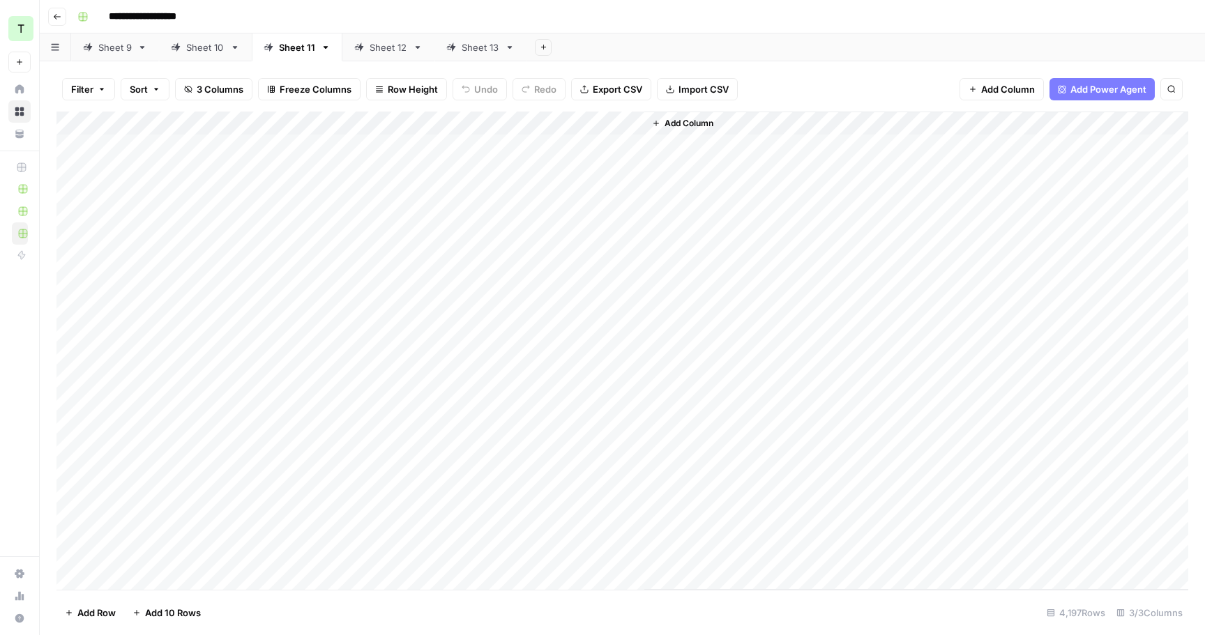
click at [216, 50] on div "Sheet 10" at bounding box center [205, 47] width 38 height 14
click at [275, 46] on div "Sheet 11" at bounding box center [290, 47] width 52 height 14
click at [376, 44] on div "Sheet 12" at bounding box center [389, 47] width 38 height 14
click at [287, 51] on div "Sheet 11" at bounding box center [297, 47] width 36 height 14
click at [632, 123] on div "Add Column" at bounding box center [622, 351] width 1132 height 478
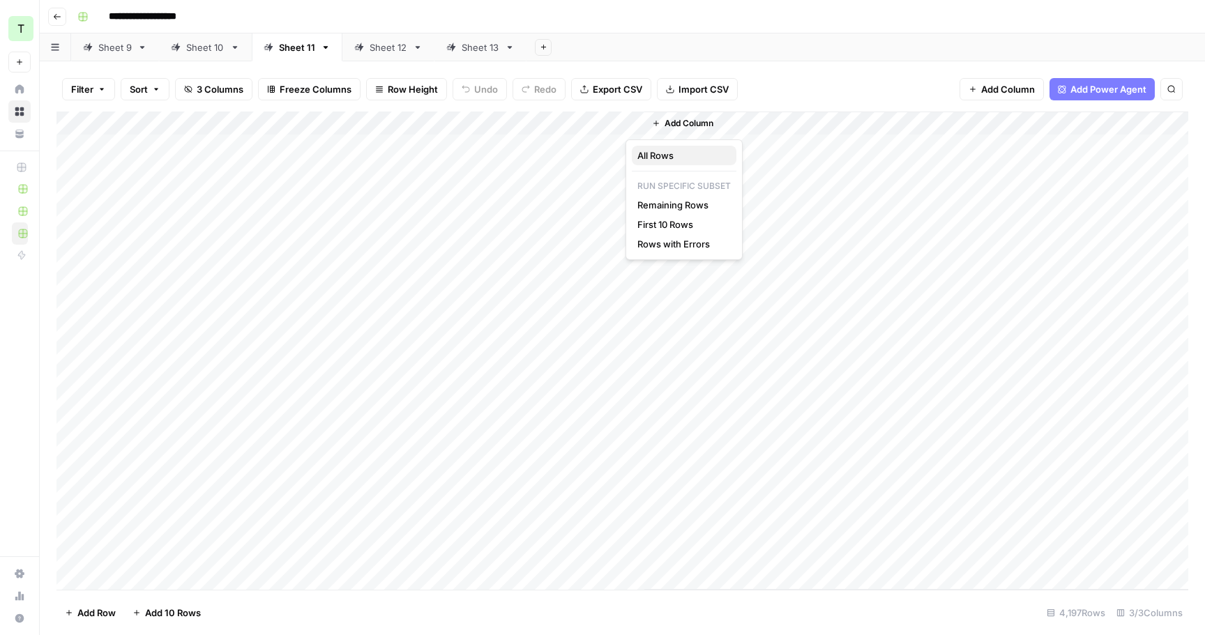
click at [646, 148] on button "All Rows" at bounding box center [684, 156] width 105 height 20
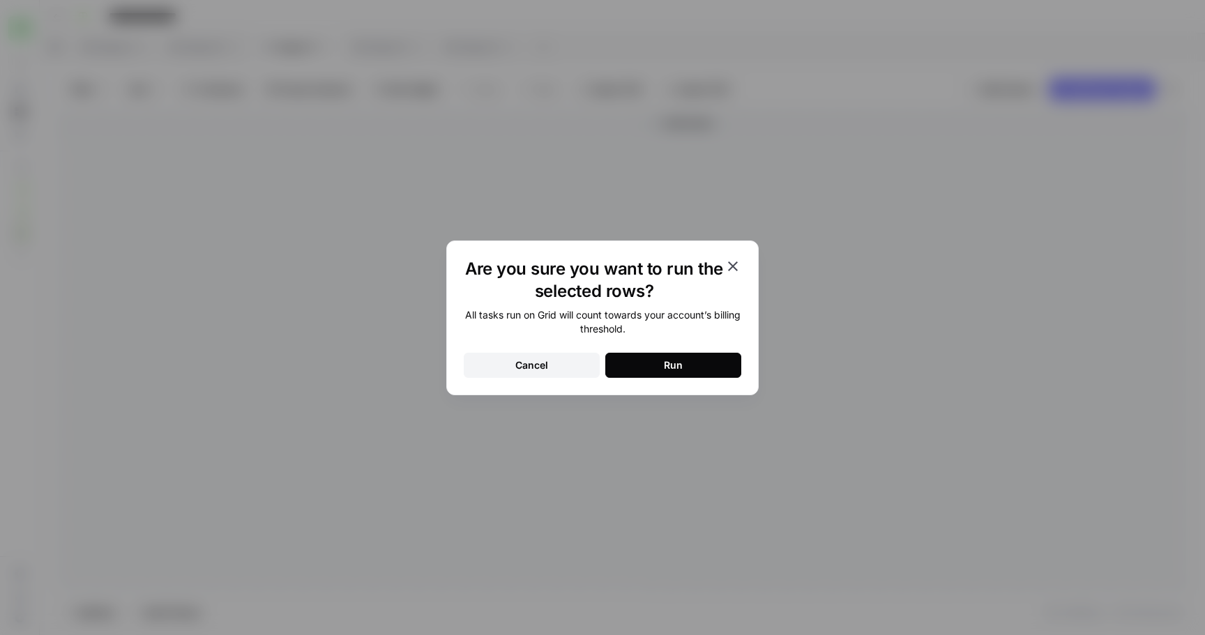
click at [641, 364] on button "Run" at bounding box center [673, 365] width 136 height 25
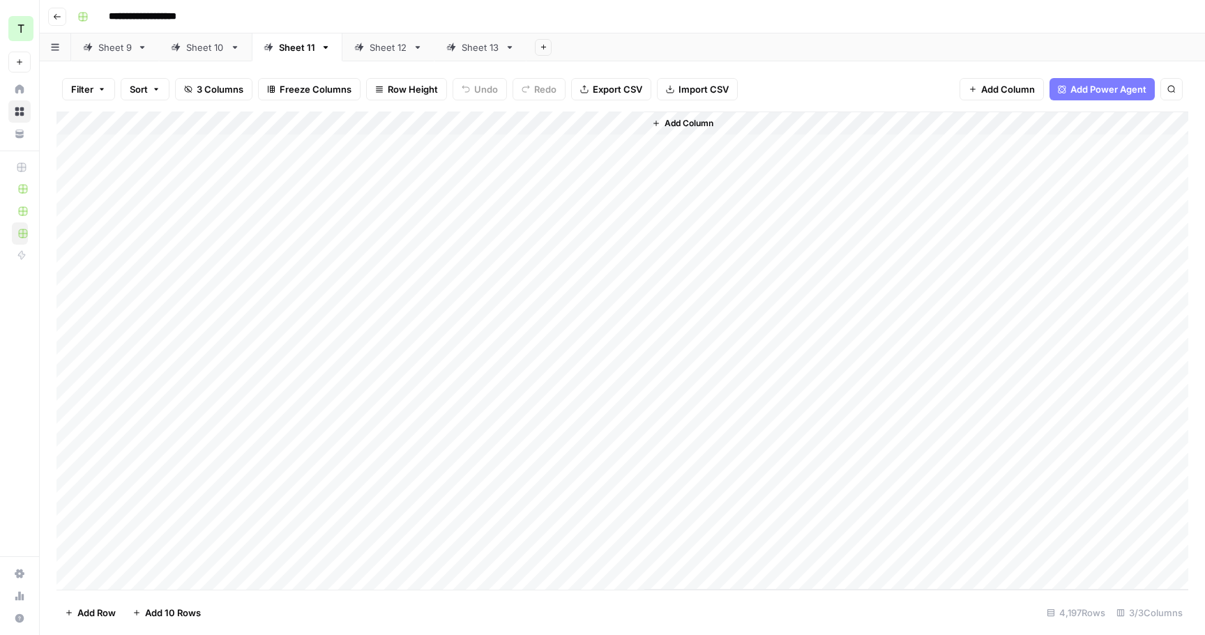
click at [584, 147] on div "Add Column" at bounding box center [622, 351] width 1132 height 478
click at [374, 46] on div "Sheet 12" at bounding box center [389, 47] width 38 height 14
click at [633, 126] on div "Add Column" at bounding box center [622, 351] width 1132 height 478
click at [663, 151] on span "All Rows" at bounding box center [681, 156] width 88 height 14
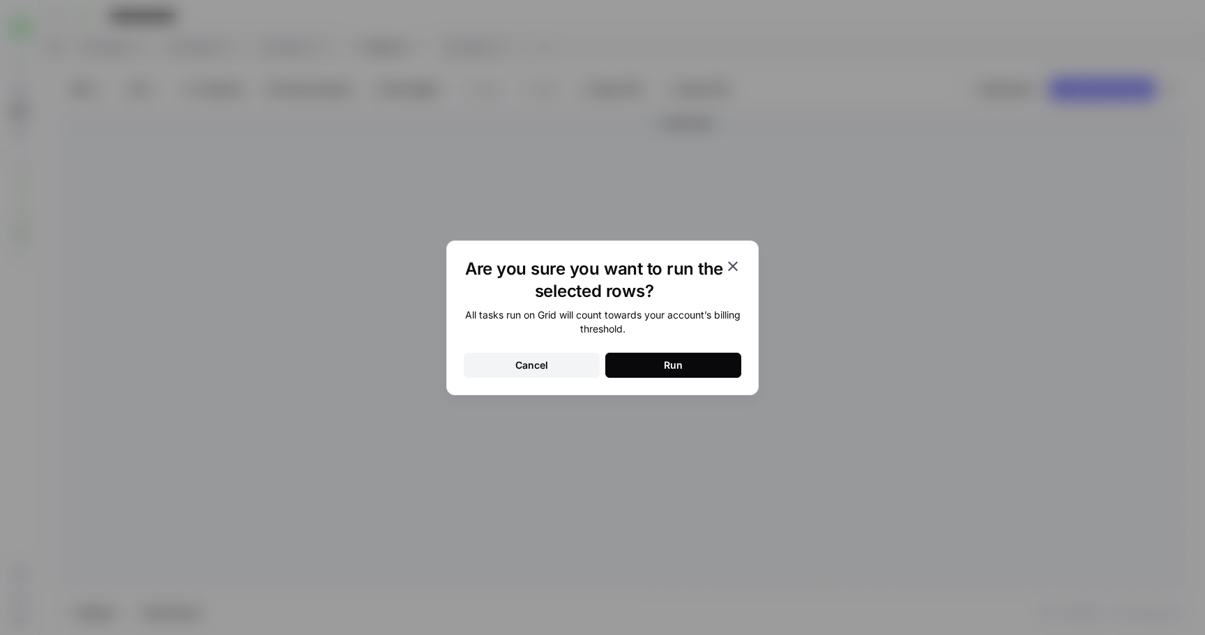
click at [653, 374] on button "Run" at bounding box center [673, 365] width 136 height 25
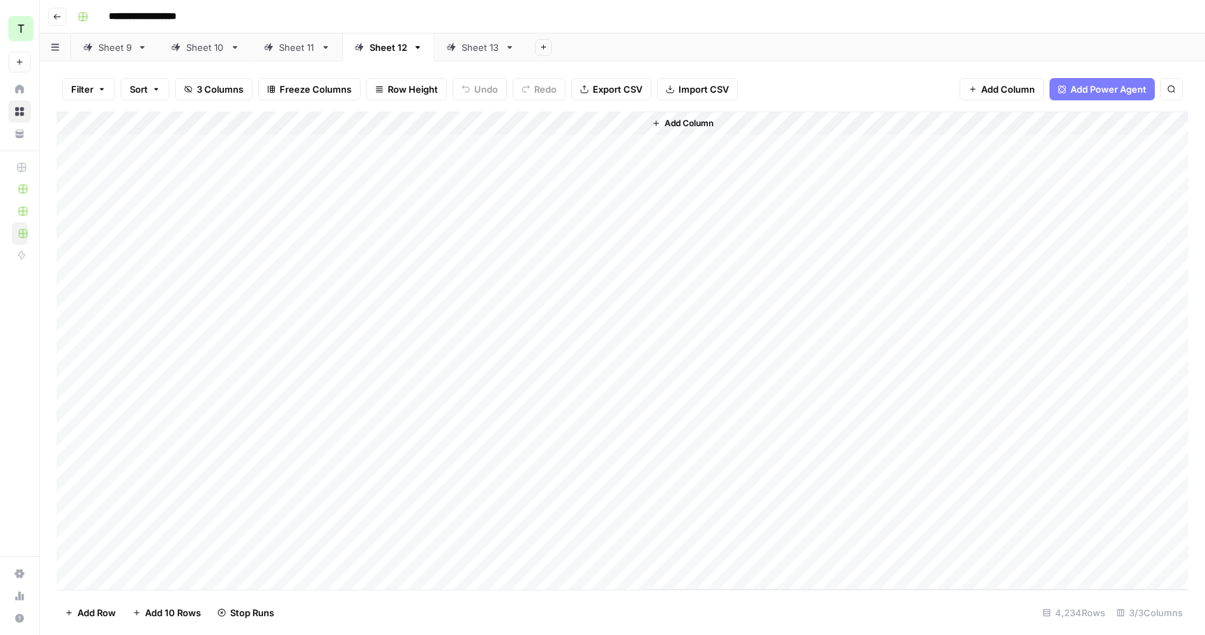
click at [480, 48] on div "Sheet 13" at bounding box center [481, 47] width 38 height 14
click at [632, 116] on div "Add Column" at bounding box center [622, 351] width 1132 height 478
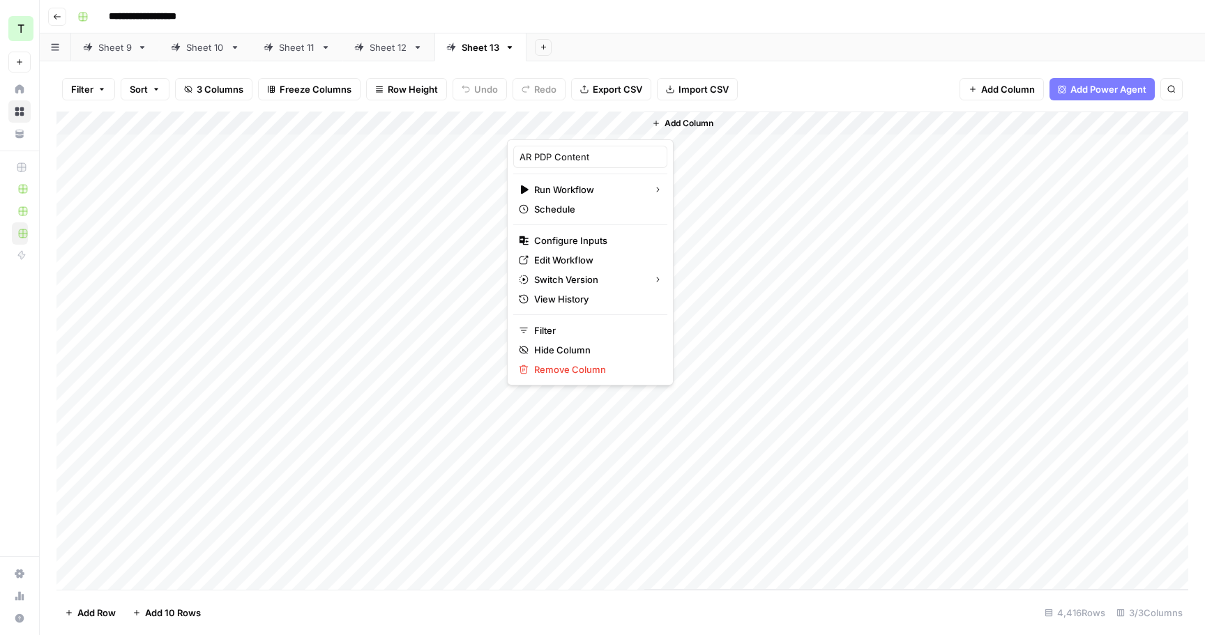
click at [631, 123] on div at bounding box center [575, 126] width 137 height 28
click at [716, 45] on div "Add Sheet" at bounding box center [865, 47] width 678 height 28
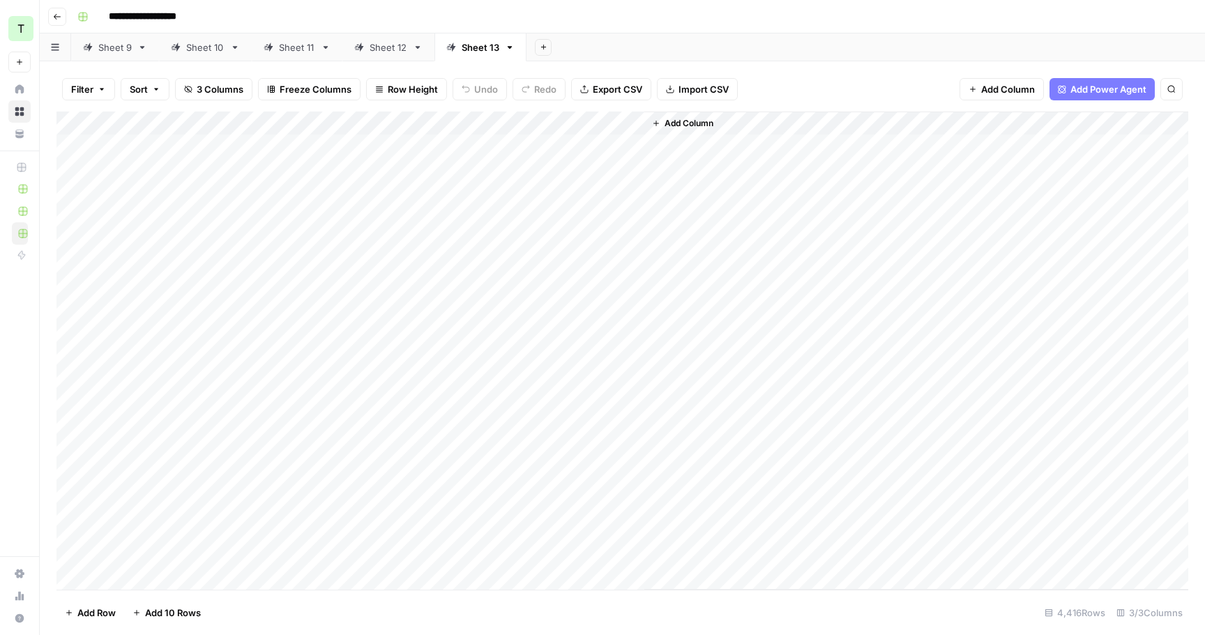
click at [634, 125] on div "Add Column" at bounding box center [622, 351] width 1132 height 478
click at [662, 158] on span "All Rows" at bounding box center [681, 156] width 88 height 14
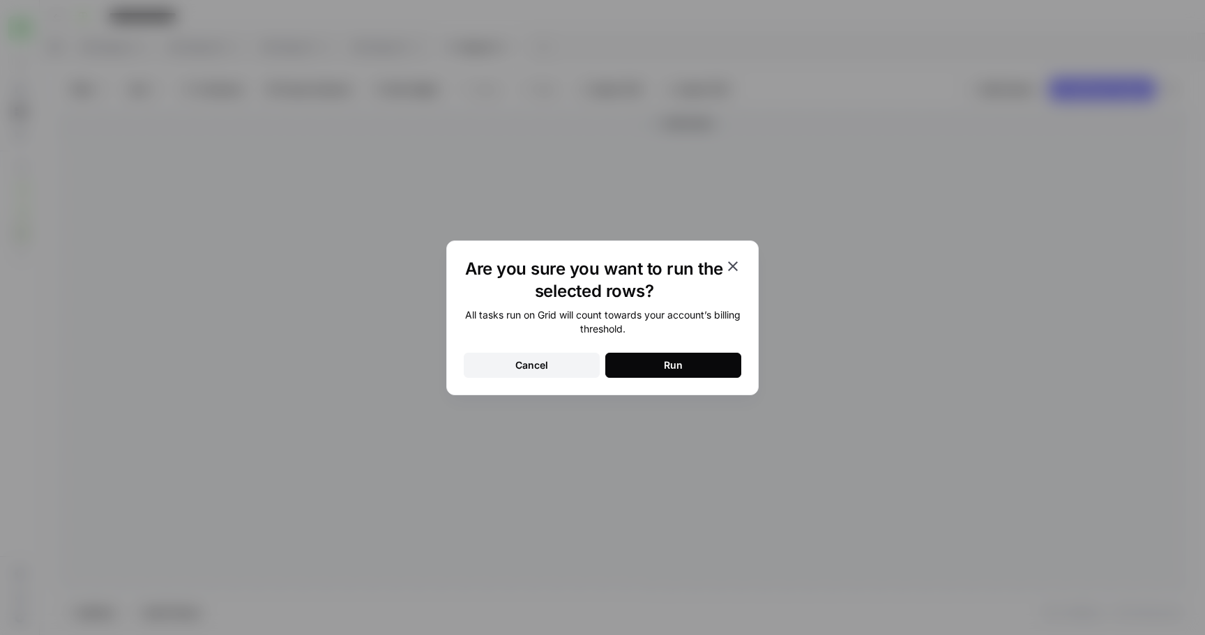
click at [673, 381] on div "Are you sure you want to run the selected rows? All tasks run on Grid will coun…" at bounding box center [602, 318] width 312 height 155
click at [674, 361] on div "Run" at bounding box center [673, 365] width 19 height 14
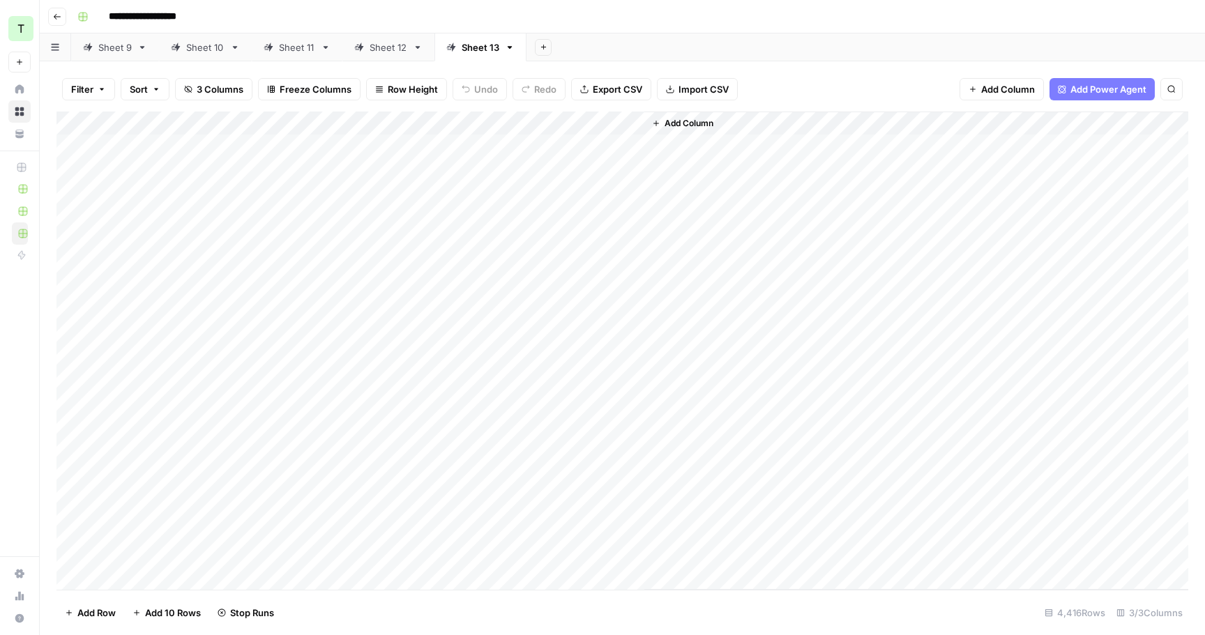
click at [123, 43] on div "Sheet 9" at bounding box center [114, 47] width 33 height 14
